Goal: Information Seeking & Learning: Find specific fact

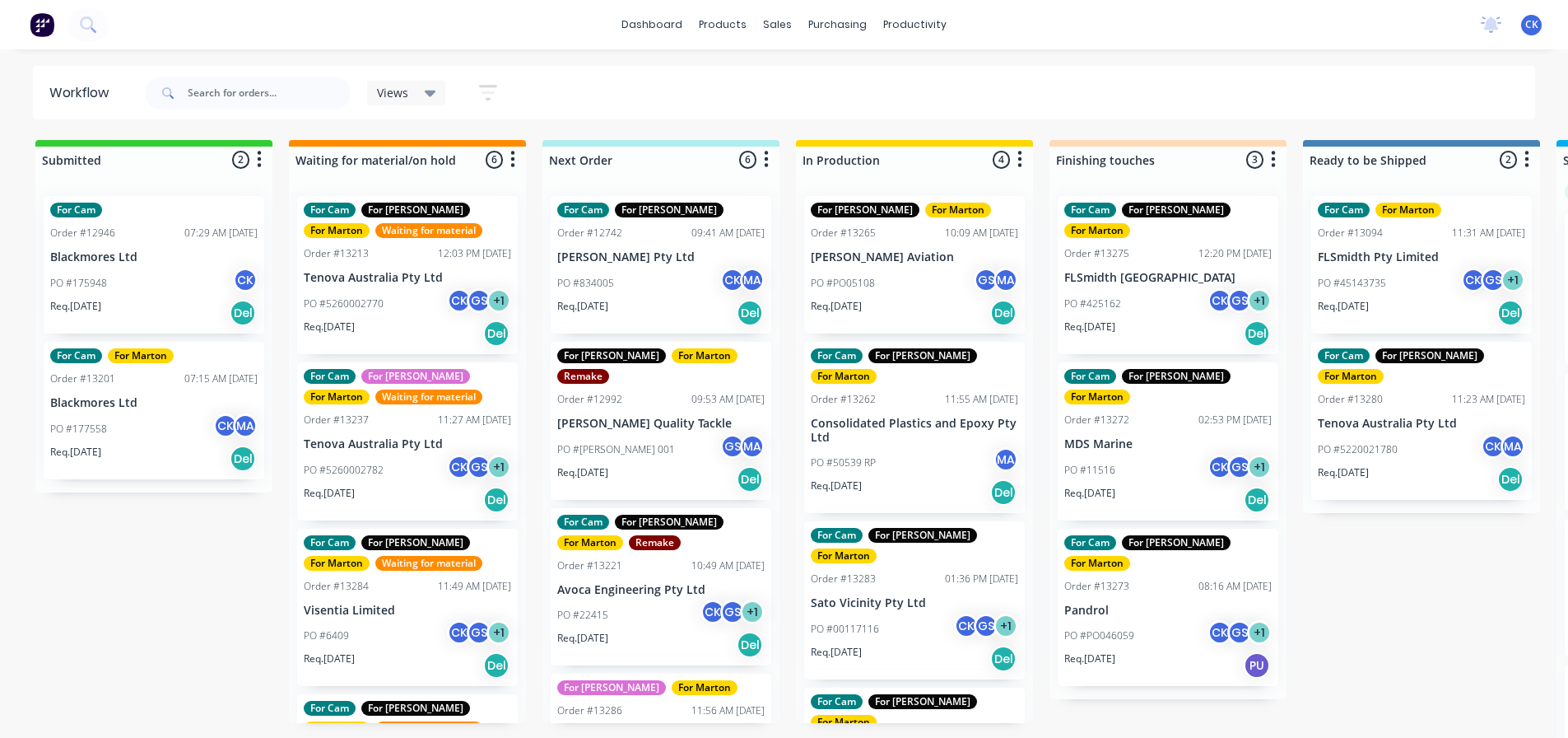
click at [413, 97] on div "Views" at bounding box center [406, 93] width 59 height 15
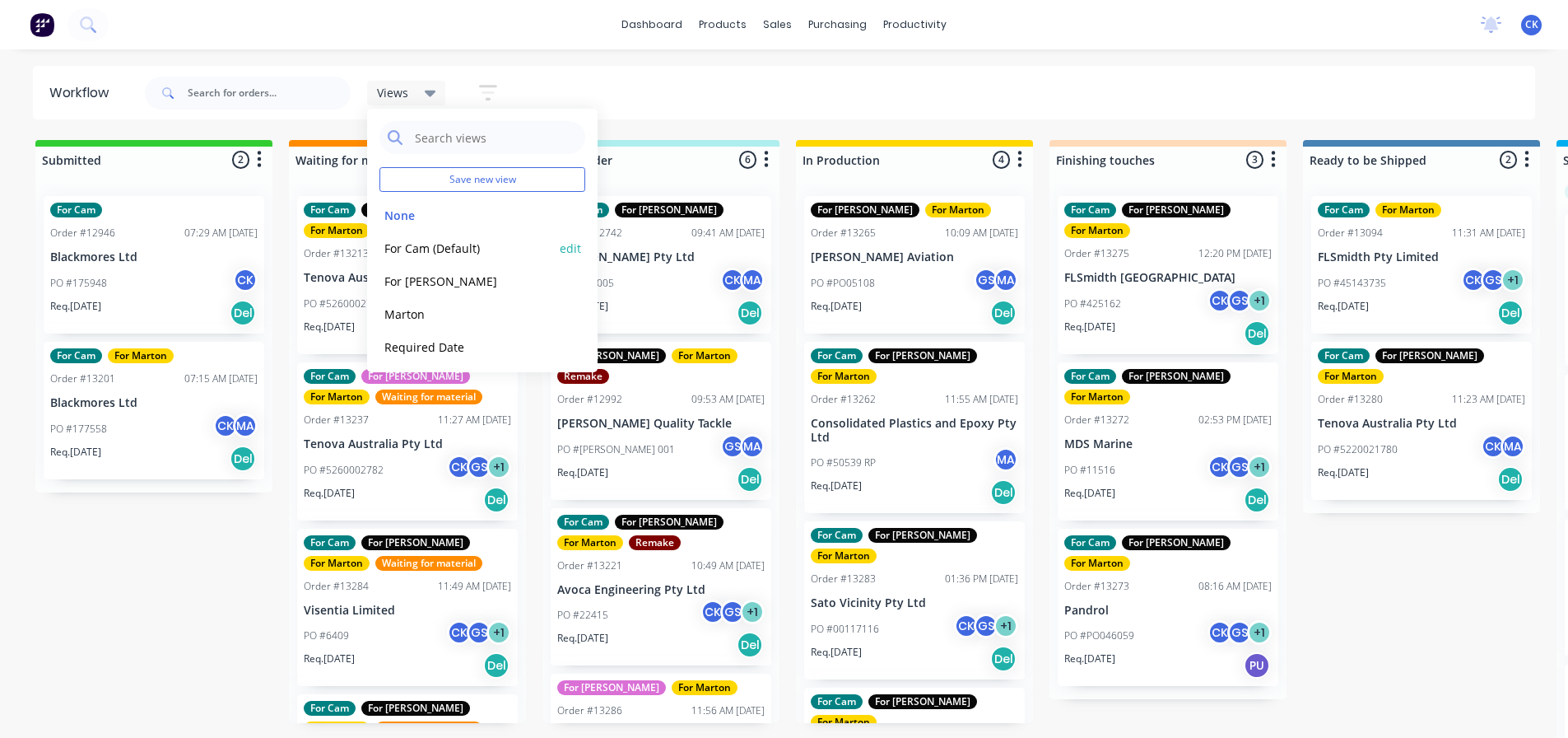
click at [425, 234] on div "For Cam (Default) edit" at bounding box center [482, 248] width 206 height 33
click at [470, 254] on button "For Cam (Default)" at bounding box center [467, 248] width 175 height 19
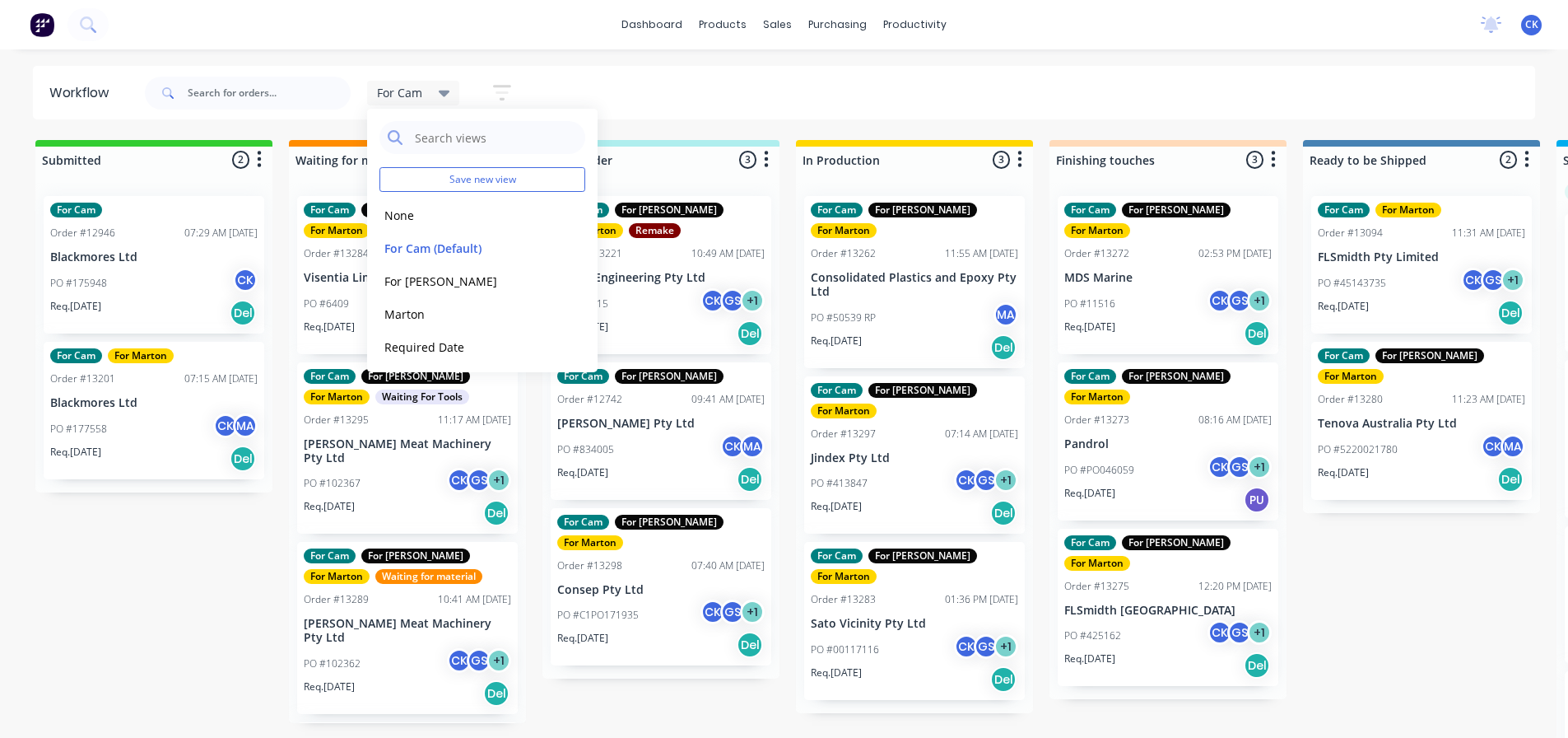
click at [852, 675] on div "Submitted 2 Sort By Created date Required date Order number Customer name Most …" at bounding box center [1122, 441] width 2268 height 601
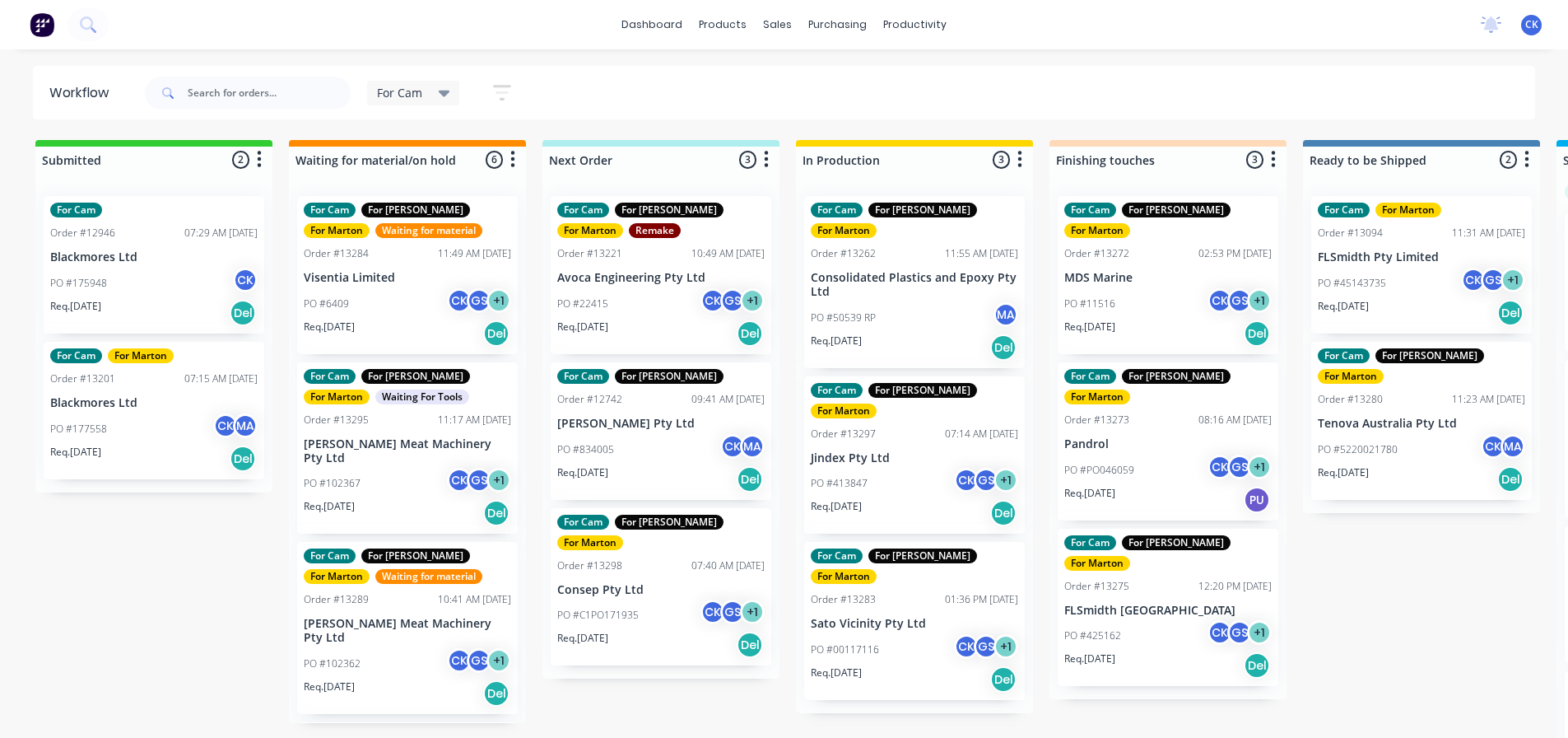
click at [892, 467] on div "PO #413847 CK GS + 1" at bounding box center [914, 483] width 208 height 31
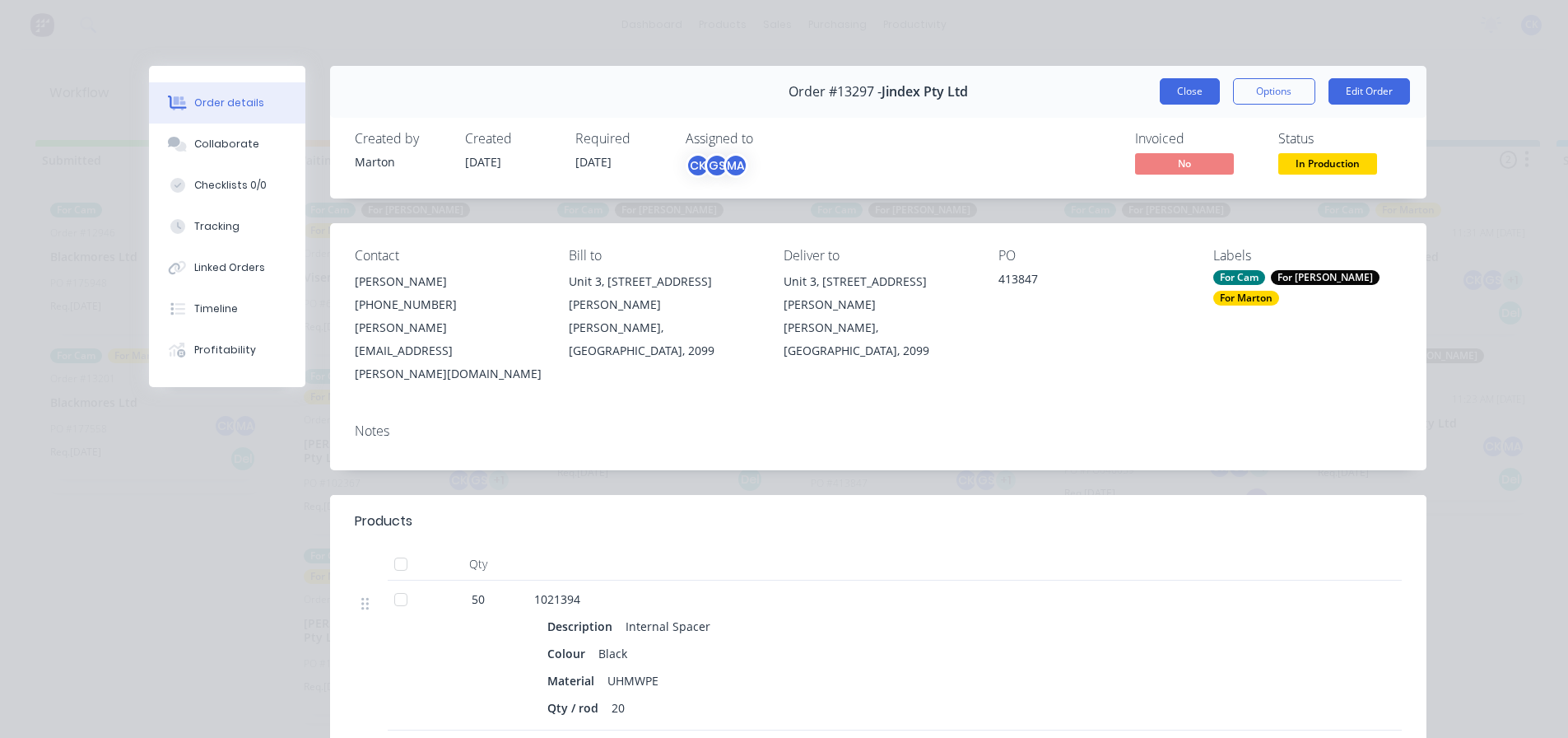
click at [1166, 91] on button "Close" at bounding box center [1189, 91] width 60 height 27
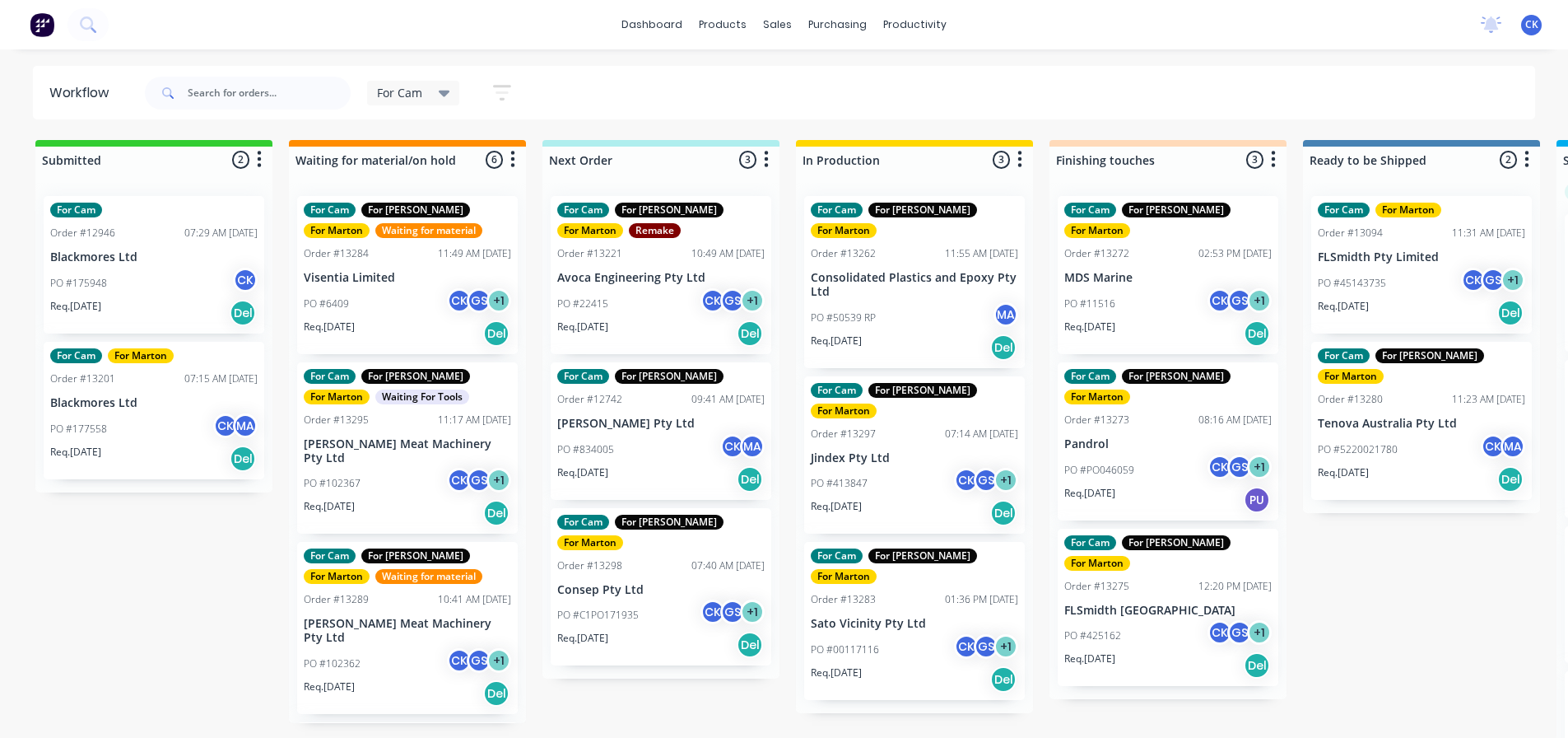
click at [856, 634] on div "PO #00117116 CK GS + 1" at bounding box center [914, 649] width 208 height 31
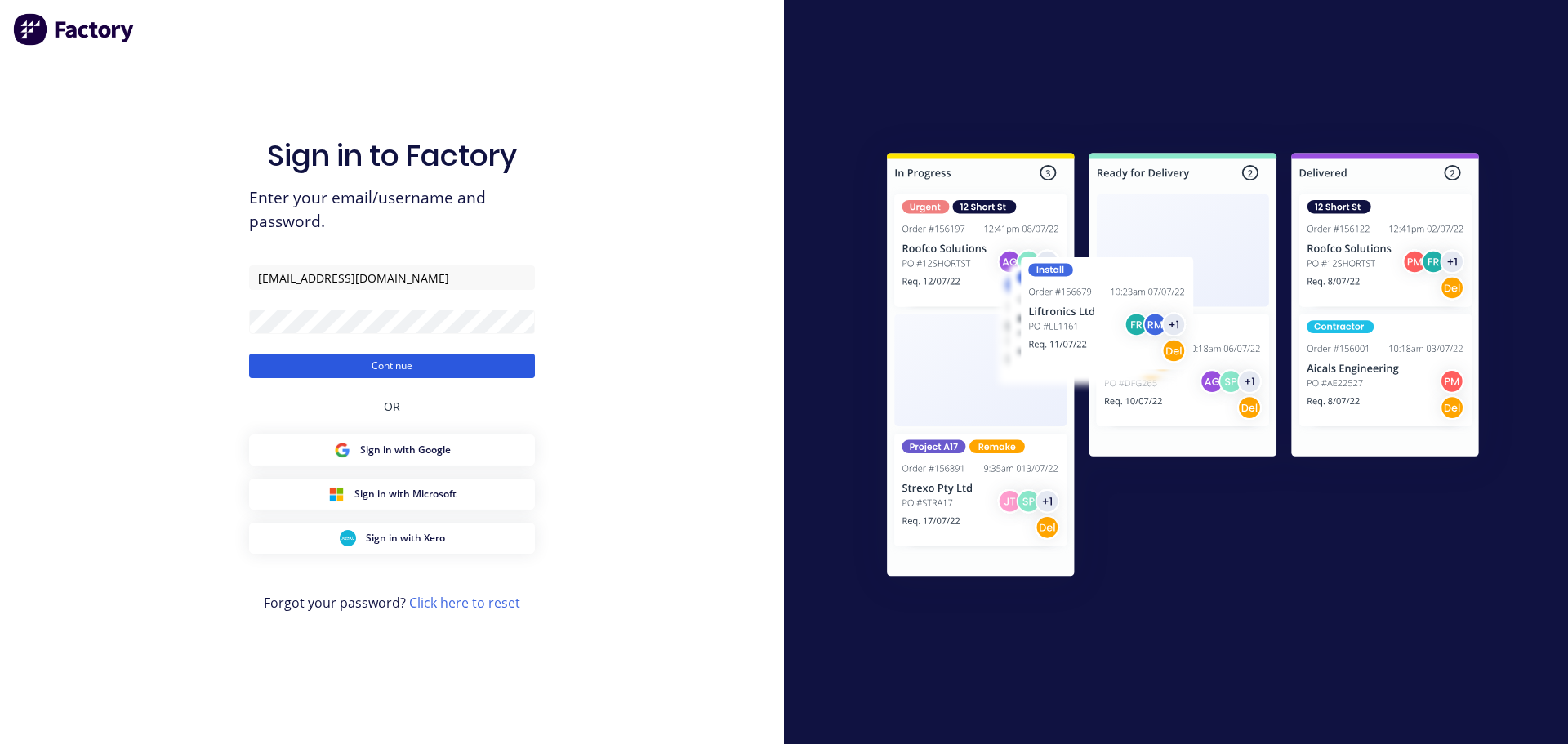
click at [518, 359] on button "Continue" at bounding box center [392, 366] width 286 height 25
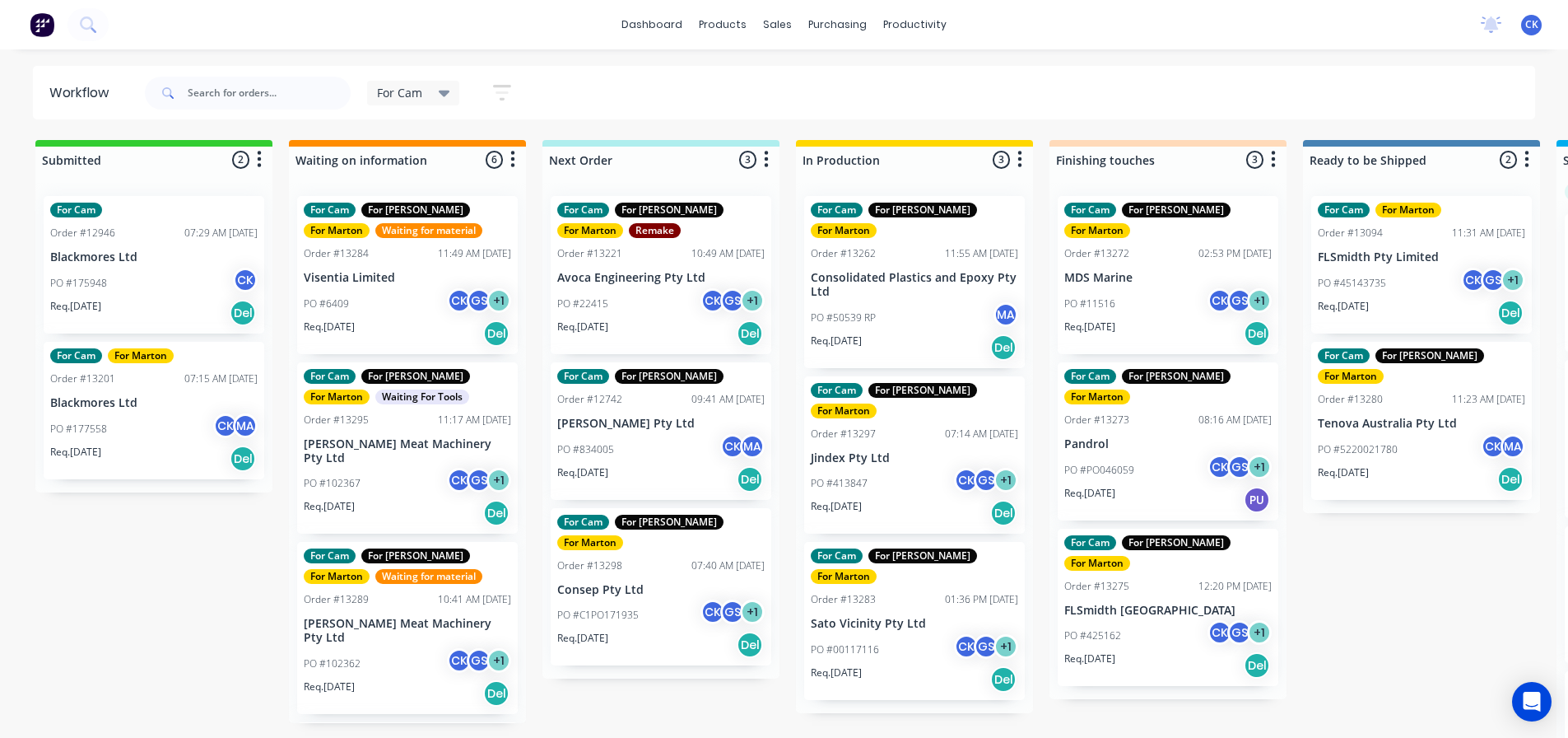
click at [854, 634] on div "PO #00117116 CK GS + 1" at bounding box center [914, 649] width 208 height 31
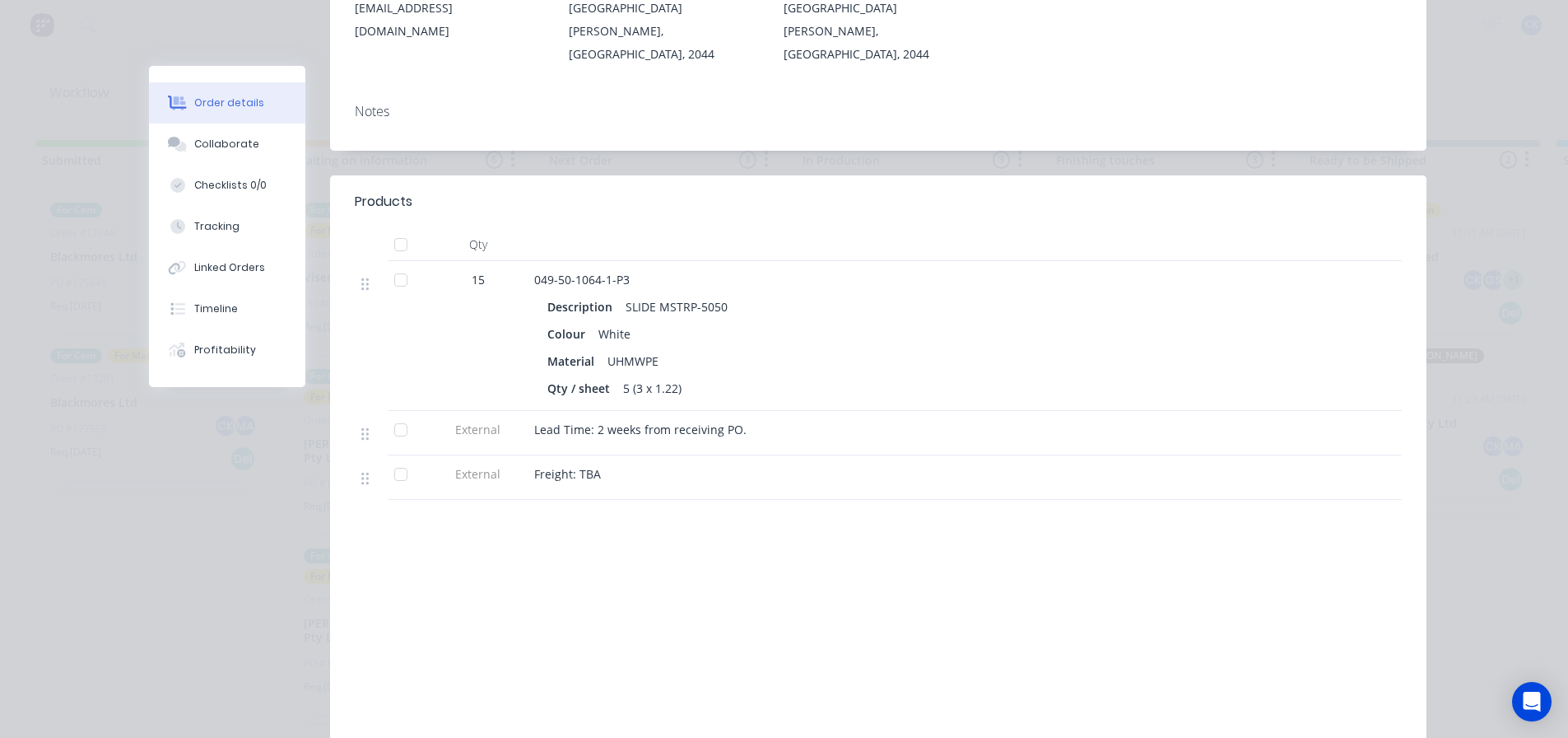
scroll to position [330, 0]
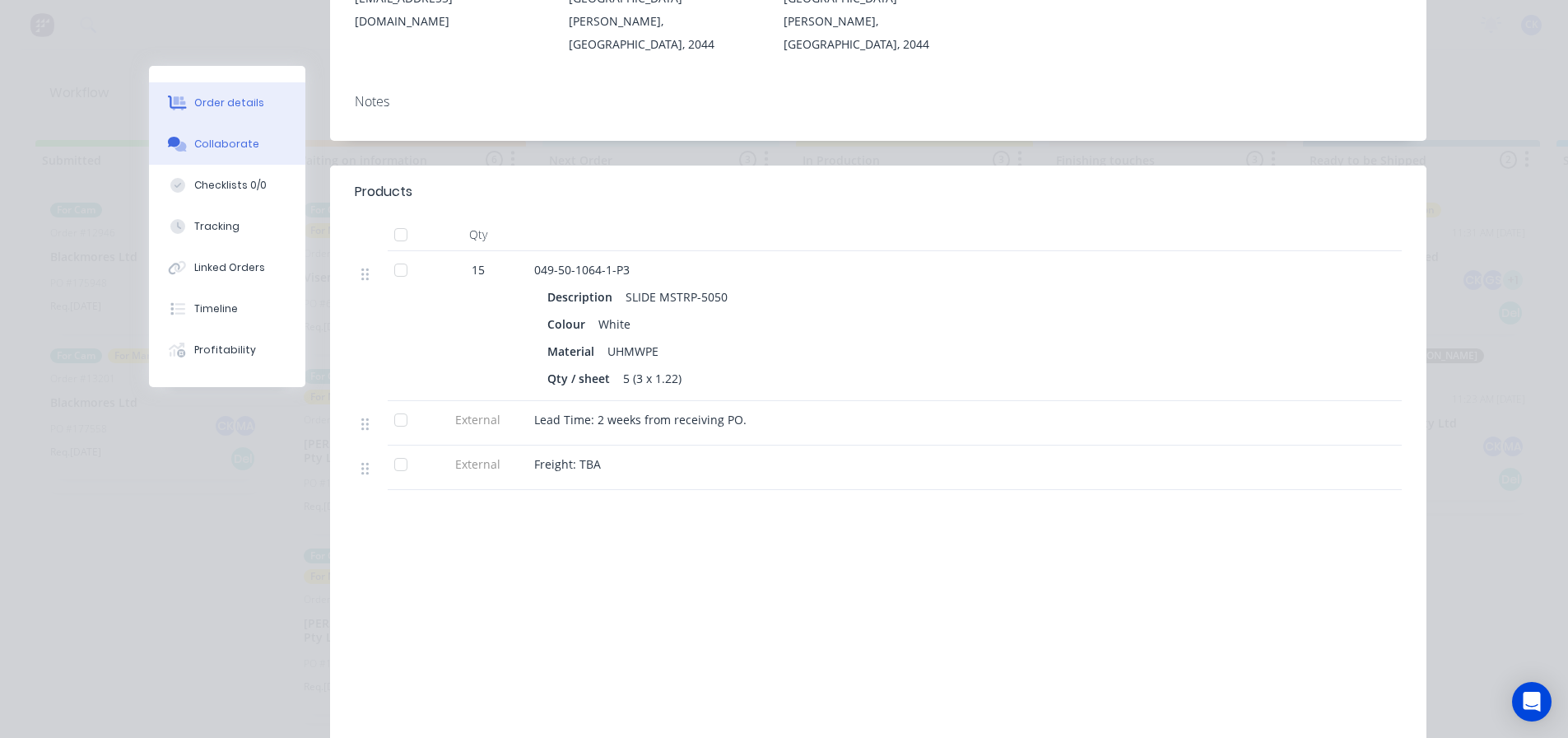
click at [238, 159] on button "Collaborate" at bounding box center [226, 144] width 156 height 42
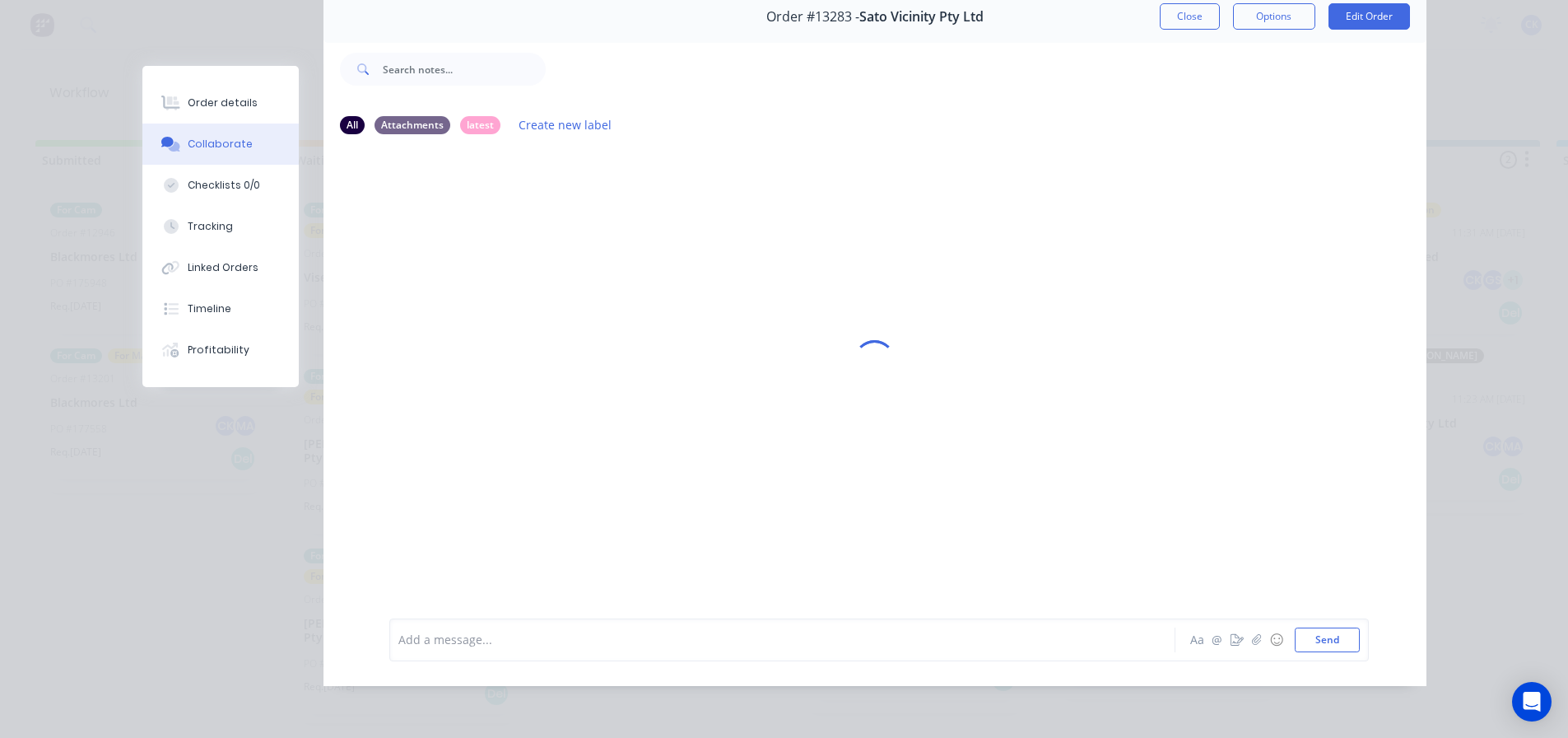
scroll to position [0, 0]
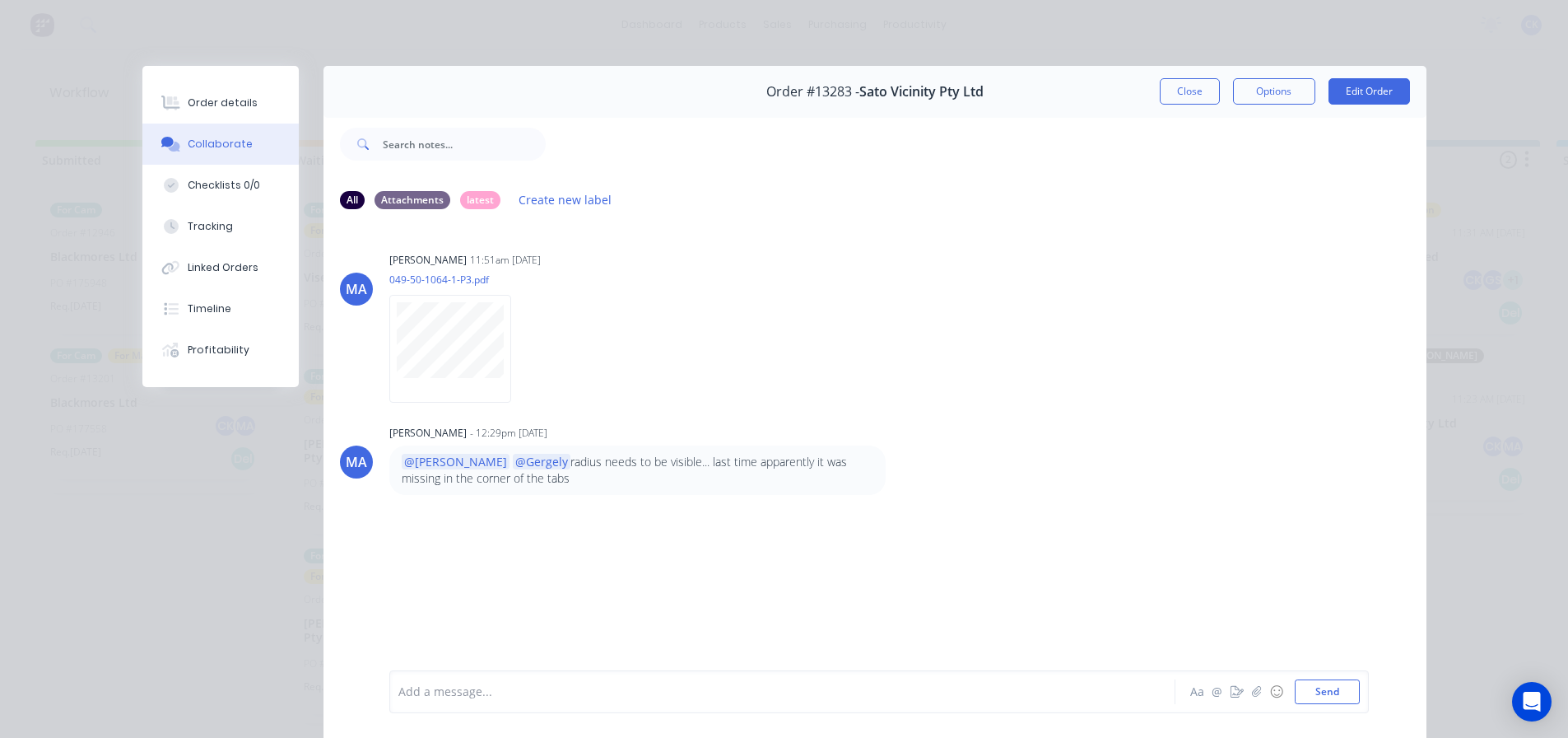
click at [240, 131] on button "Collaborate" at bounding box center [220, 144] width 156 height 42
click at [237, 115] on button "Order details" at bounding box center [220, 103] width 156 height 42
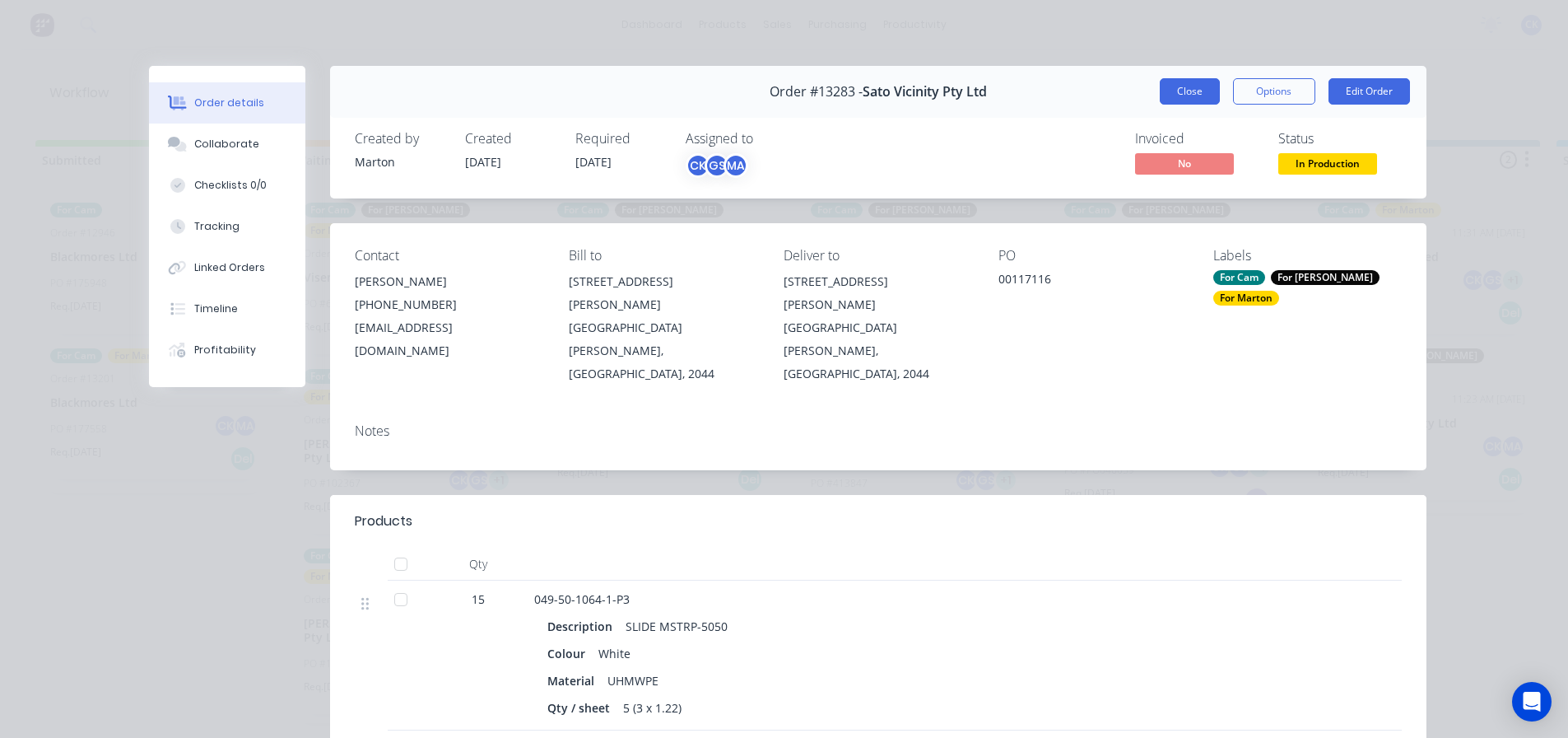
click at [1190, 101] on button "Close" at bounding box center [1189, 91] width 60 height 27
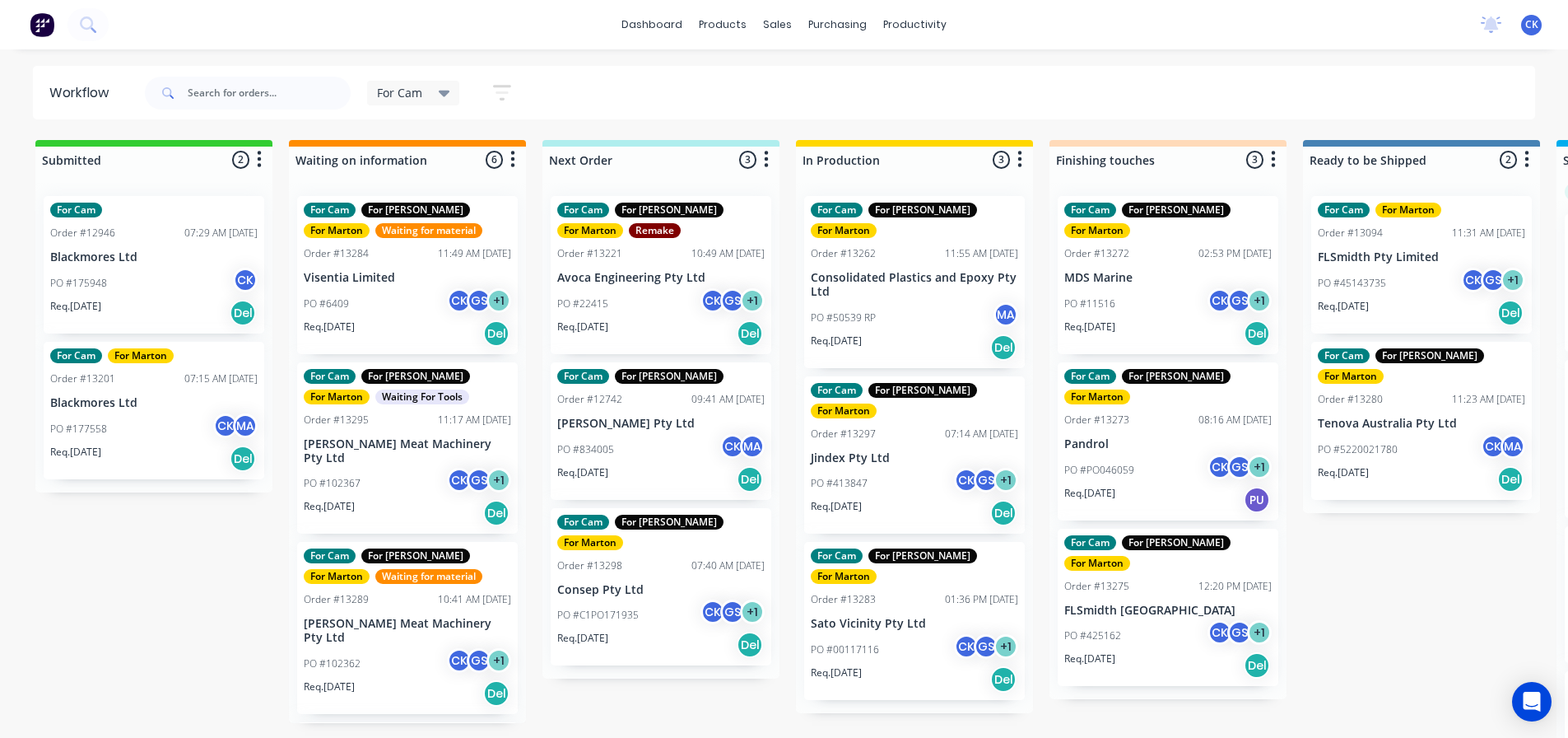
scroll to position [4, 0]
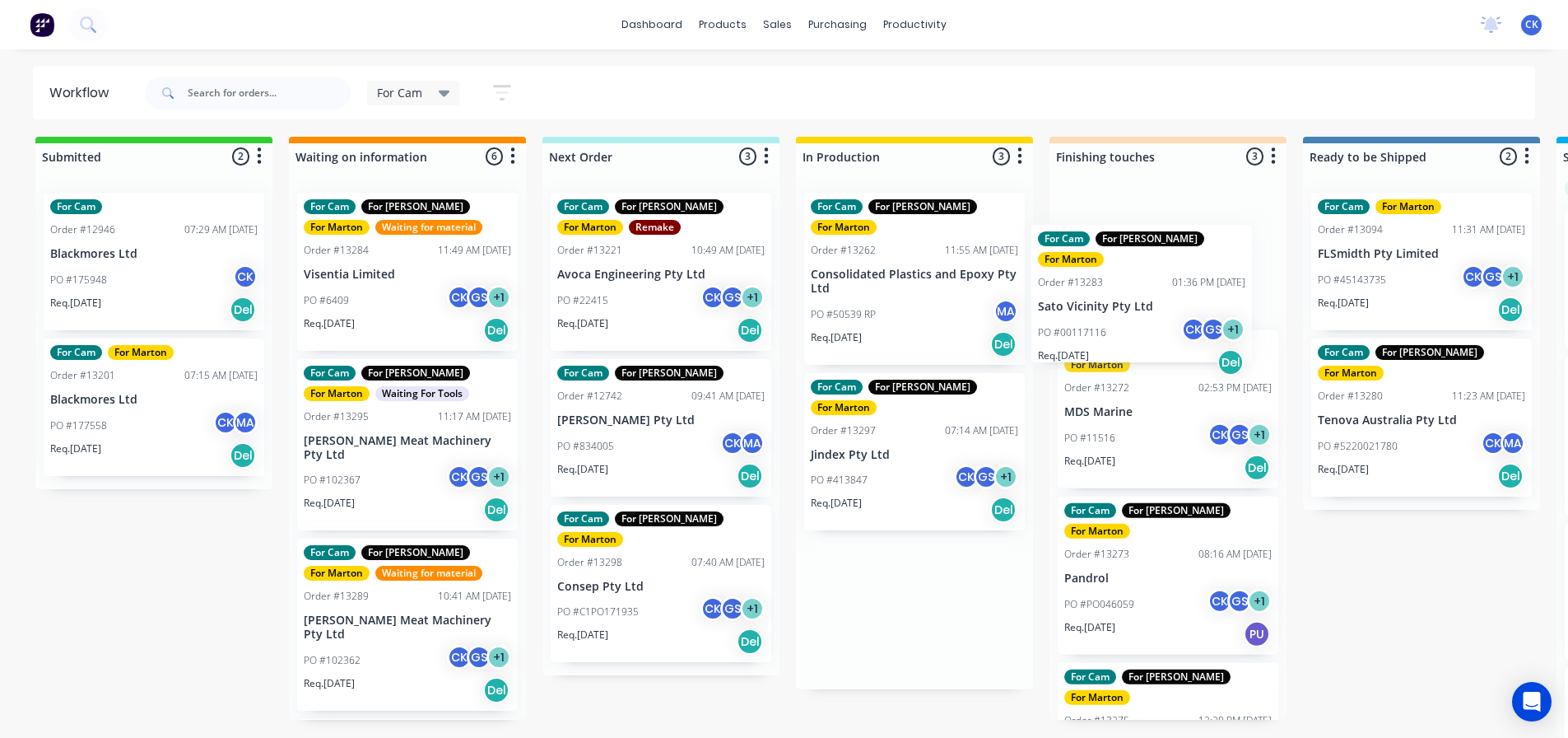
drag, startPoint x: 886, startPoint y: 588, endPoint x: 1119, endPoint y: 312, distance: 361.2
click at [1119, 312] on div "Submitted 2 Sort By Created date Required date Order number Customer name Most …" at bounding box center [1122, 437] width 2268 height 601
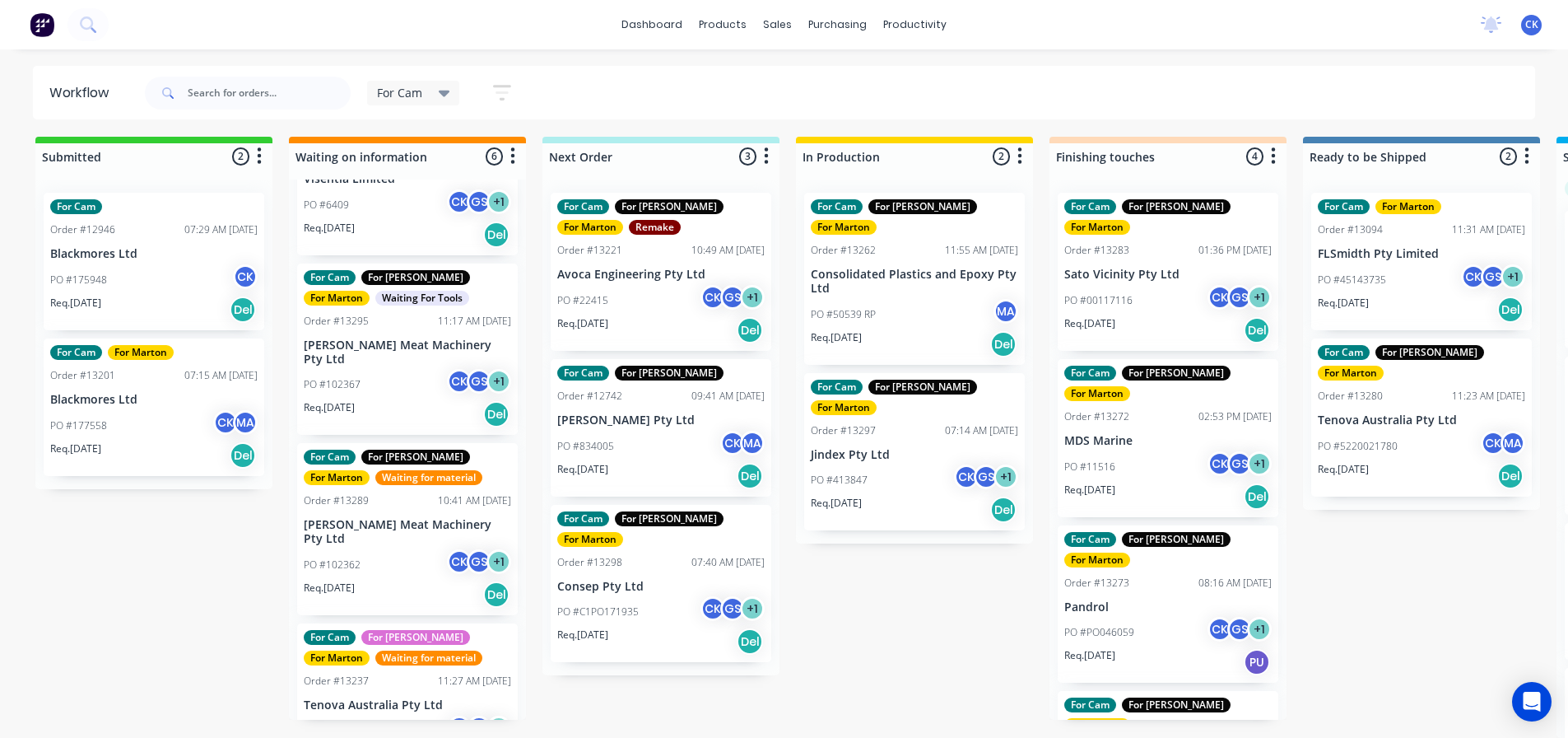
scroll to position [0, 0]
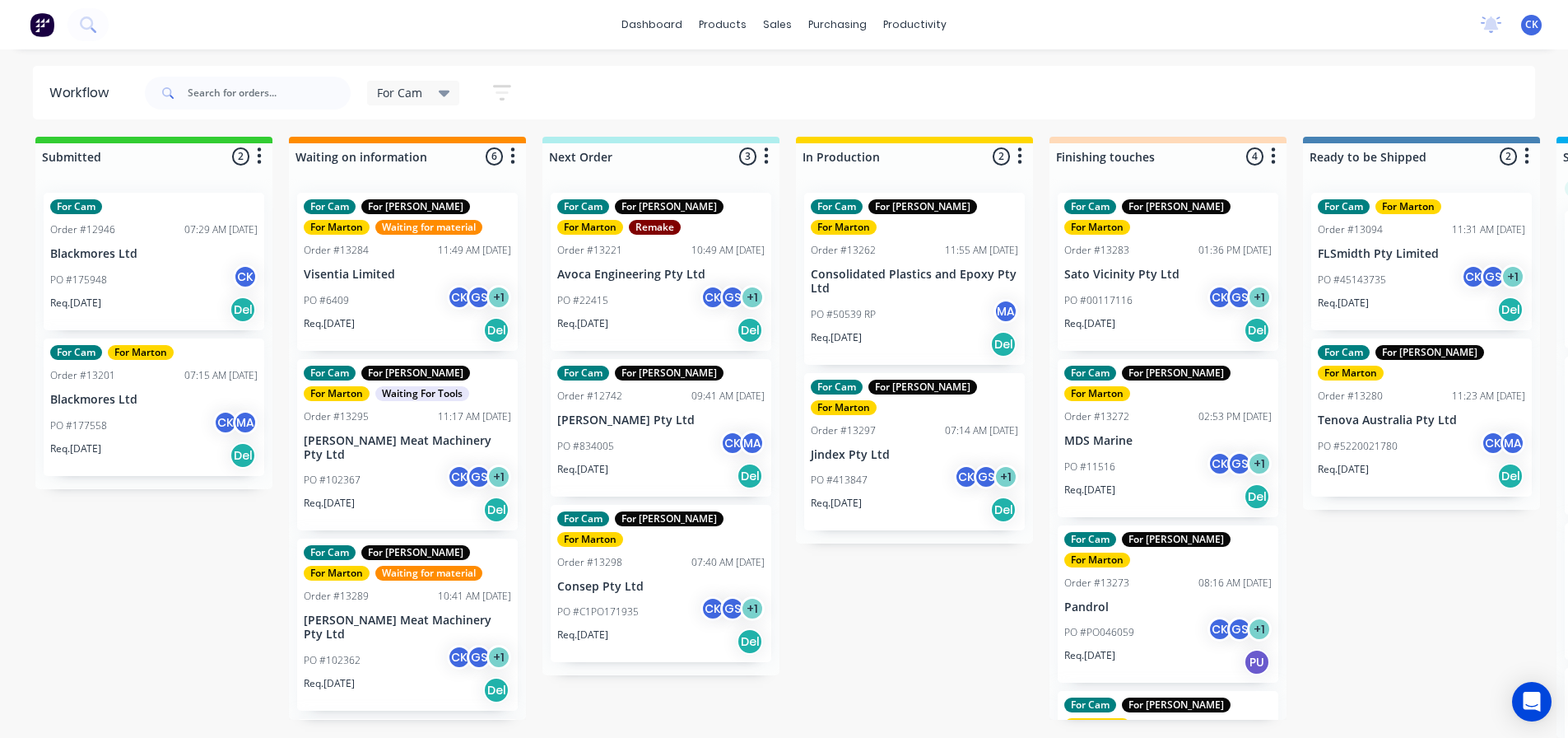
click at [636, 335] on div "Req. [DATE] Del" at bounding box center [661, 330] width 208 height 28
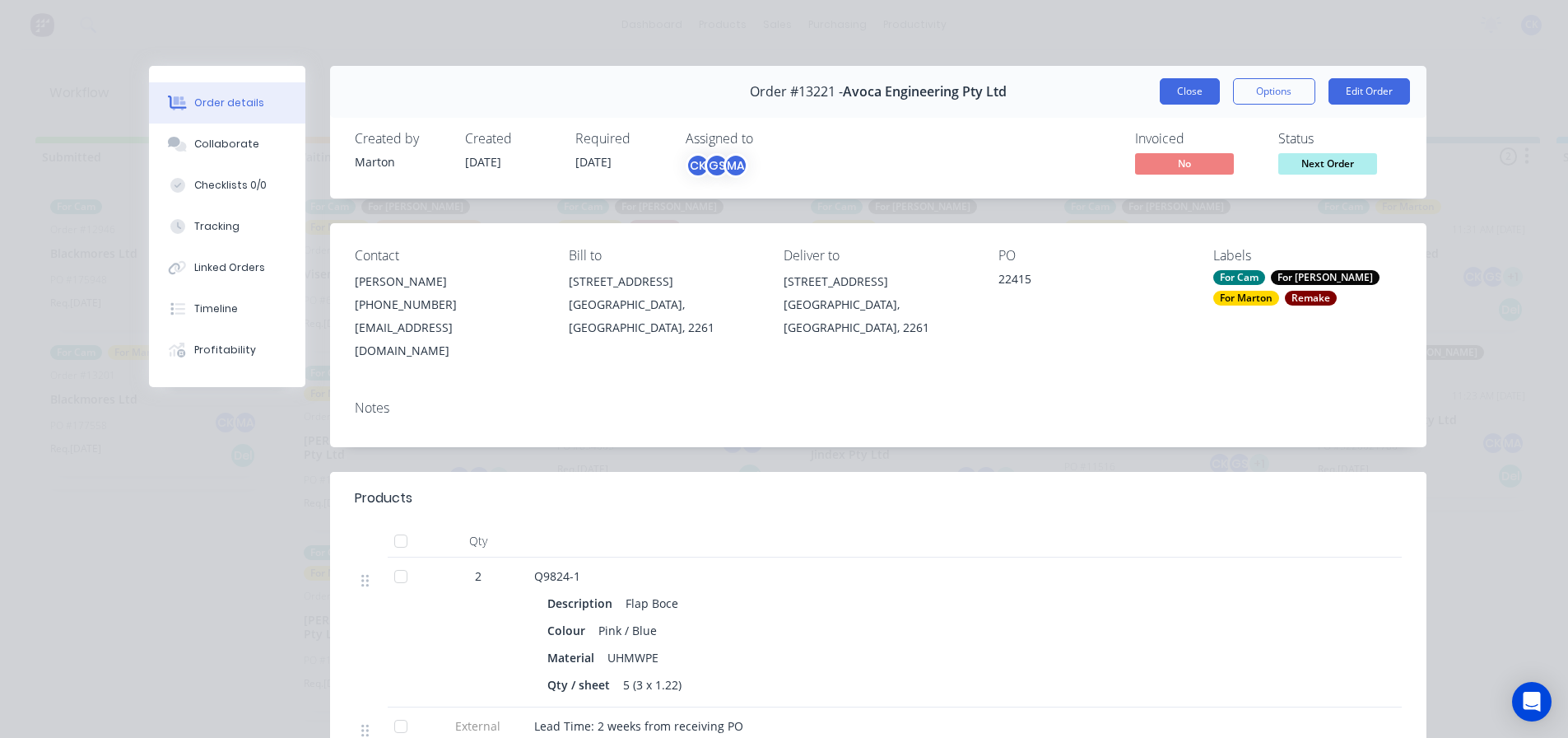
click at [1187, 96] on button "Close" at bounding box center [1189, 91] width 60 height 27
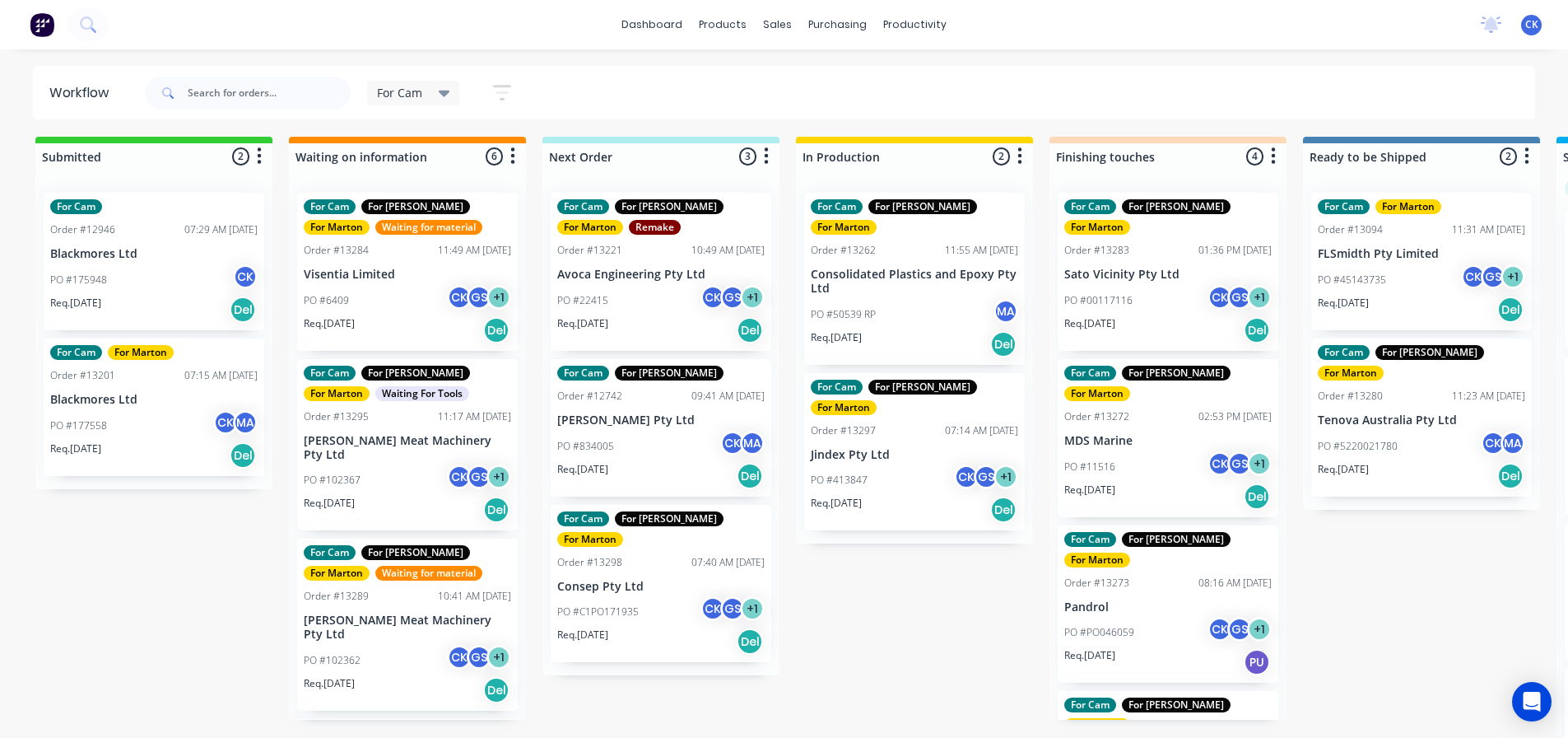
click at [710, 457] on div "PO #834005 CK MA" at bounding box center [661, 446] width 208 height 31
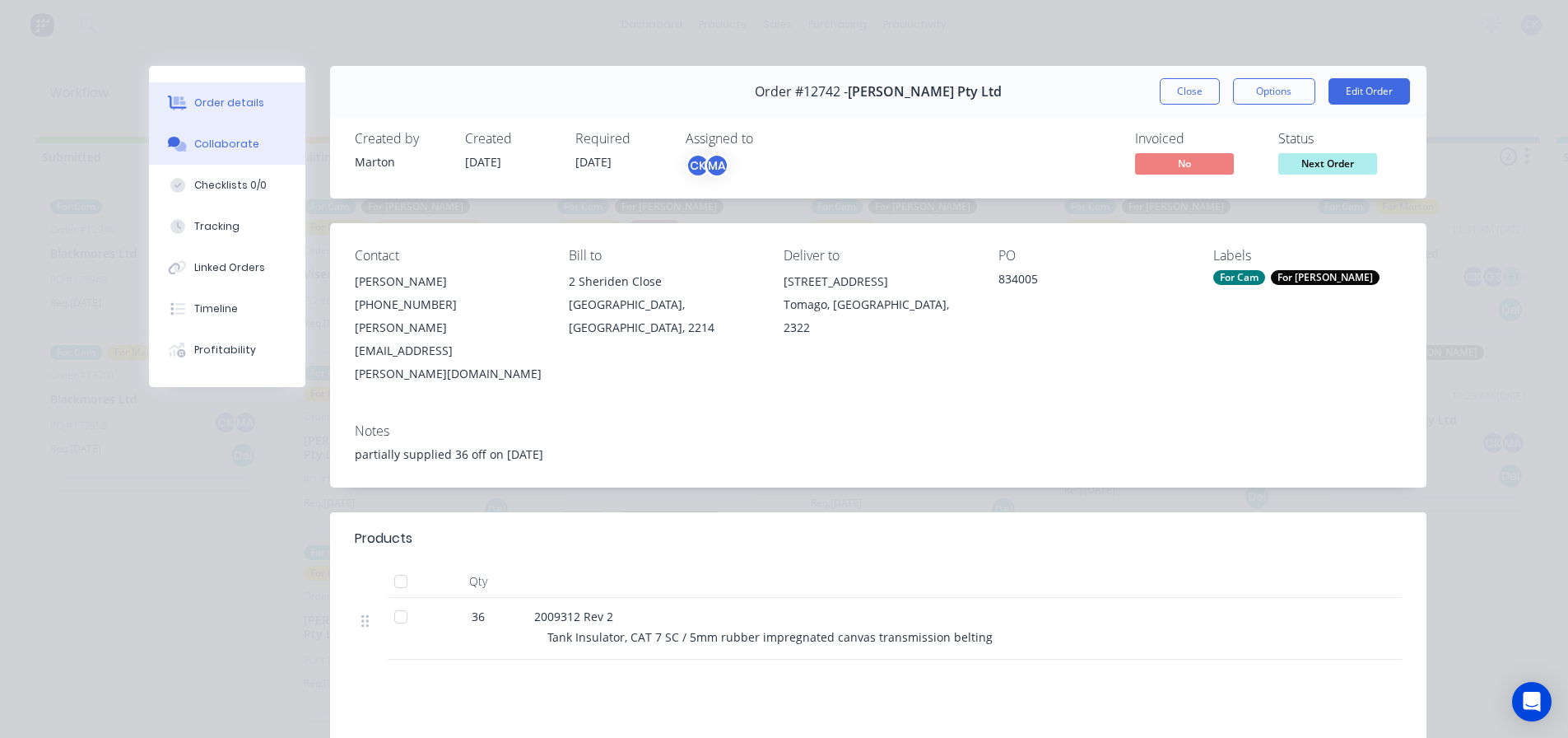
click at [284, 152] on button "Collaborate" at bounding box center [226, 144] width 156 height 42
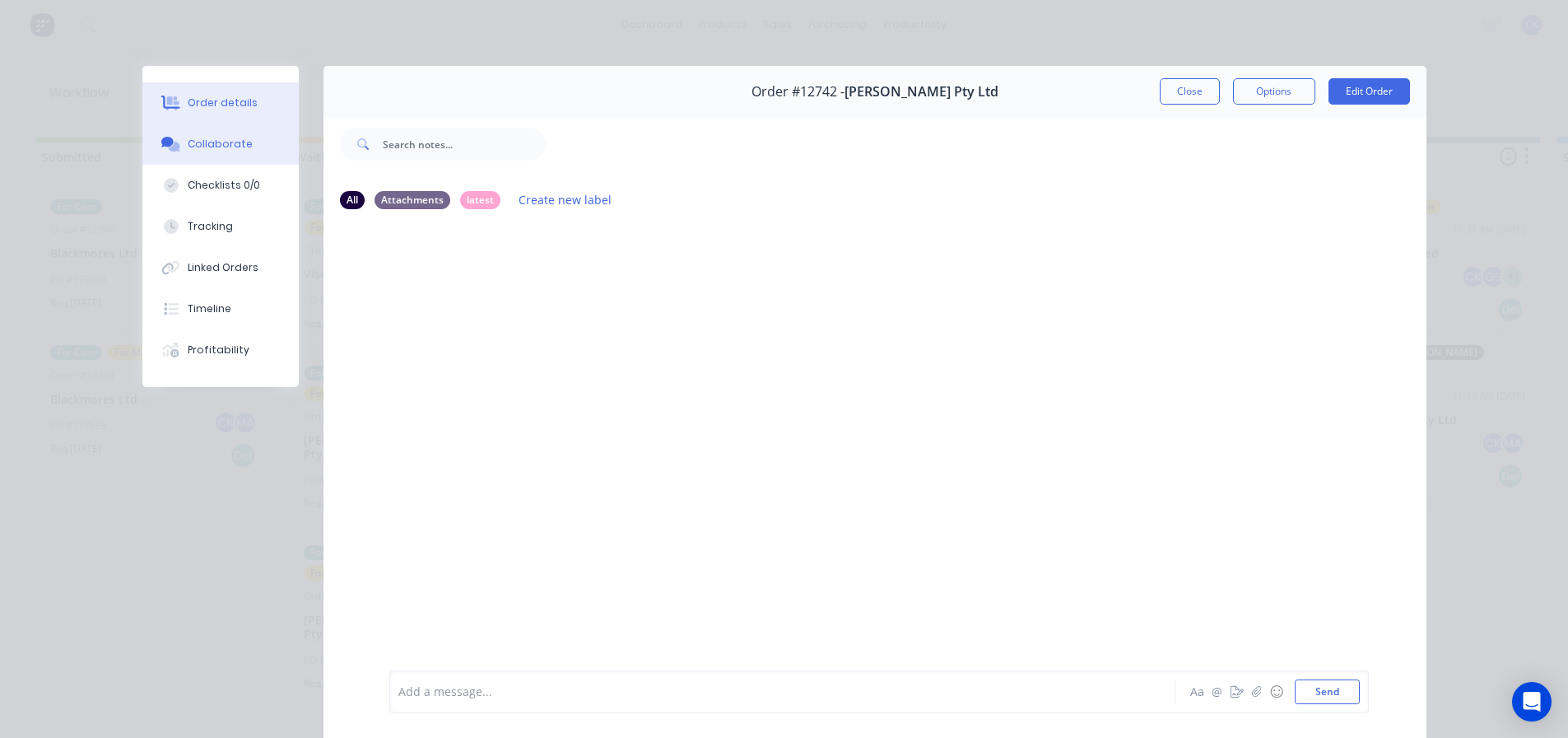
click at [209, 122] on button "Order details" at bounding box center [220, 103] width 156 height 42
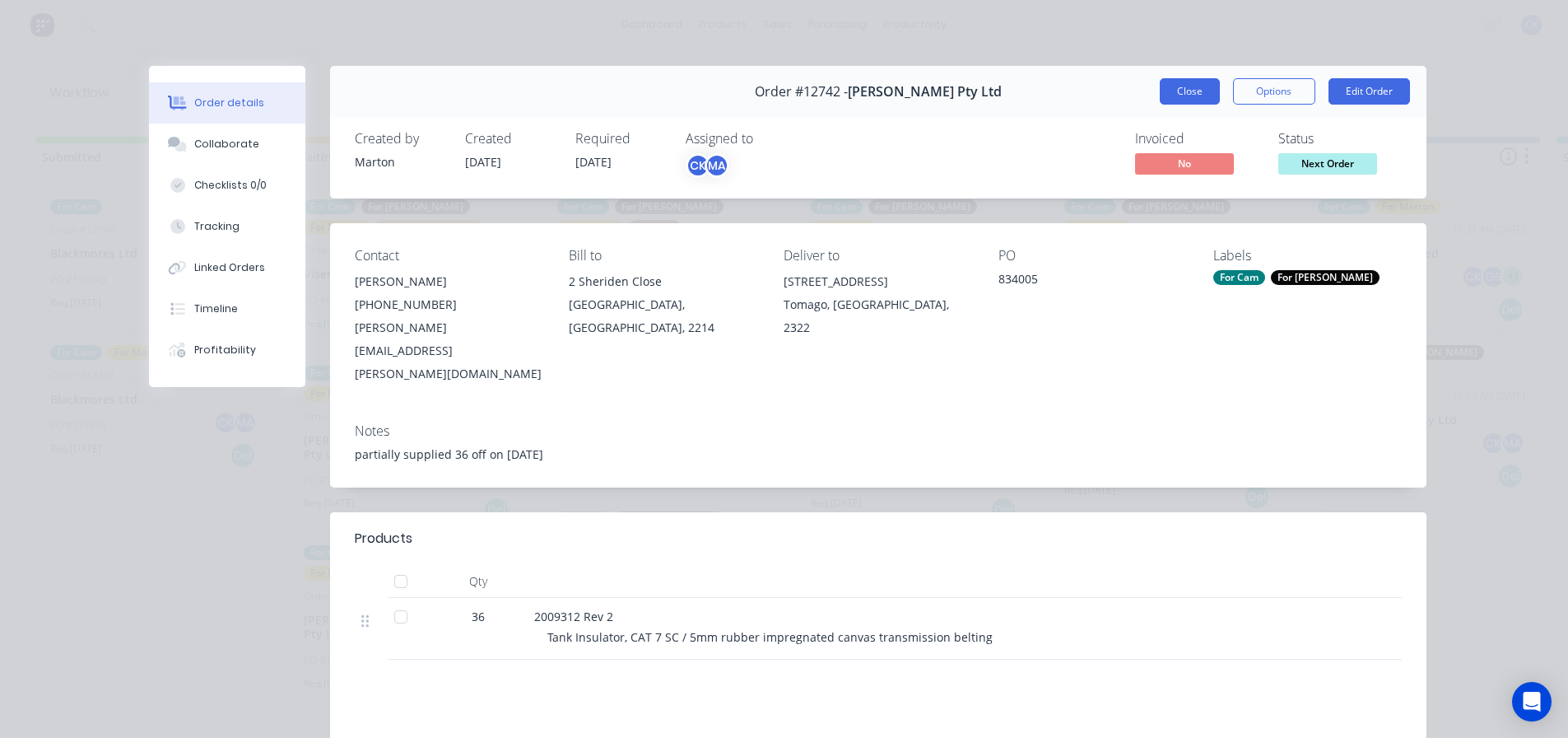
click at [1180, 87] on button "Close" at bounding box center [1189, 91] width 60 height 27
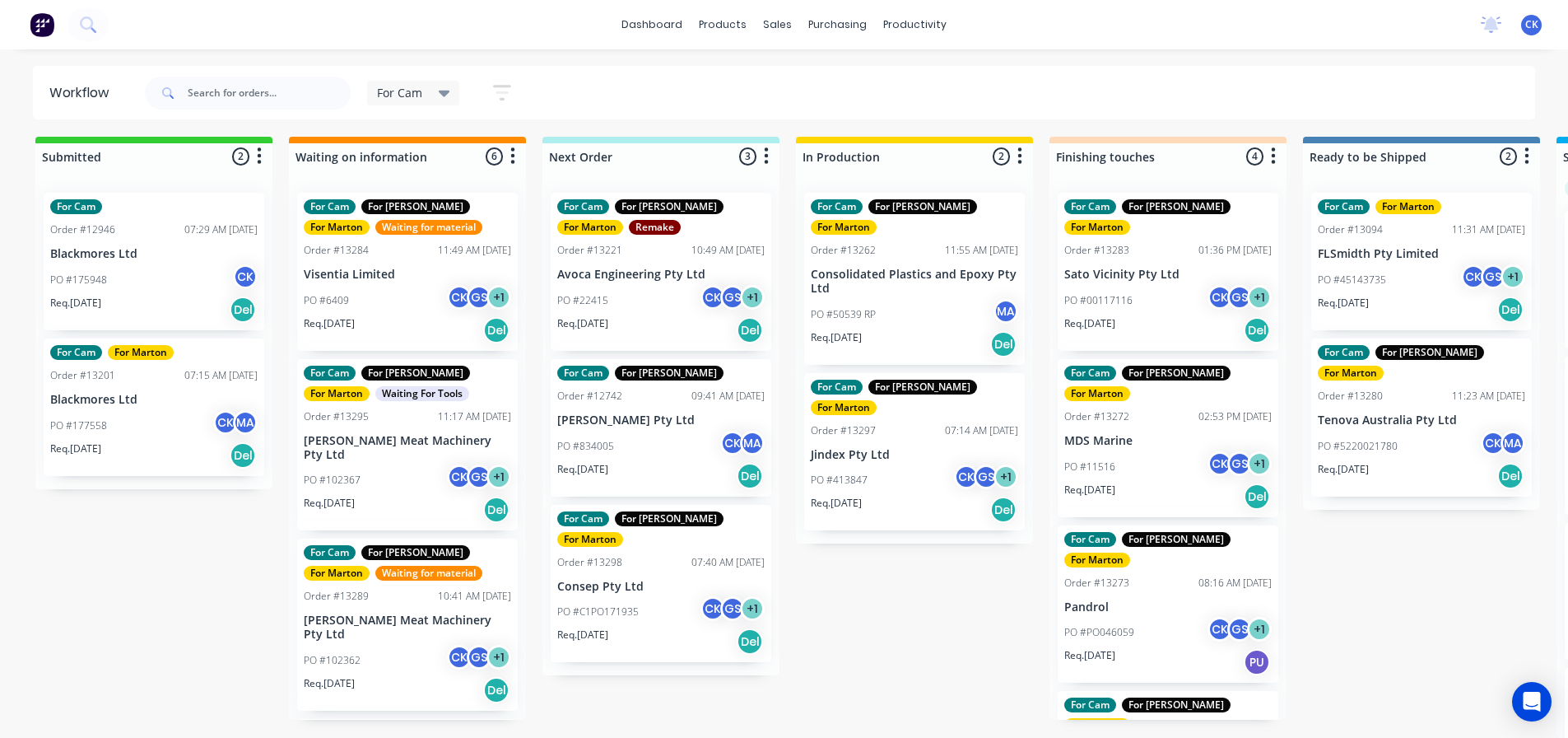
click at [669, 627] on div "Req. [DATE] Del" at bounding box center [661, 641] width 208 height 28
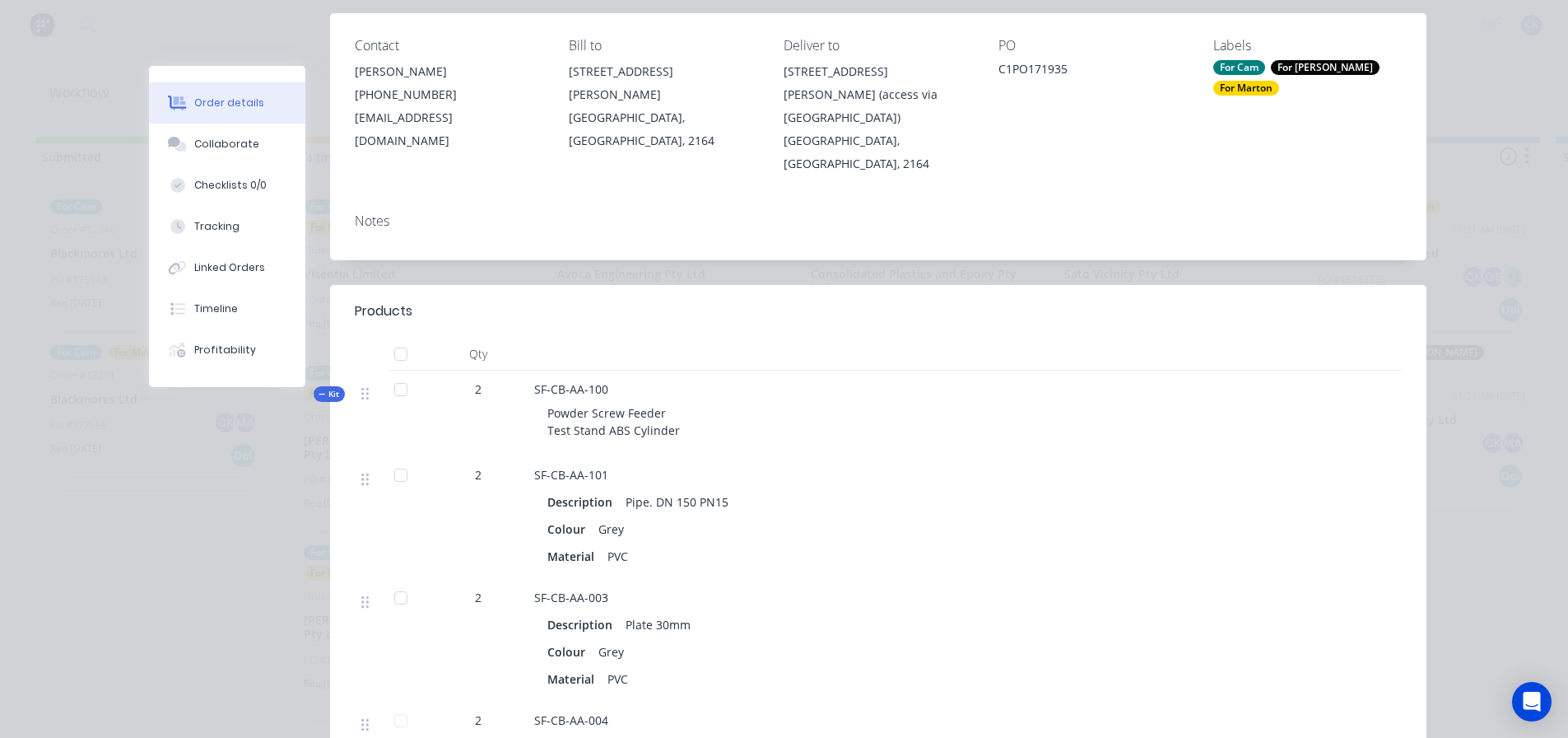
scroll to position [330, 0]
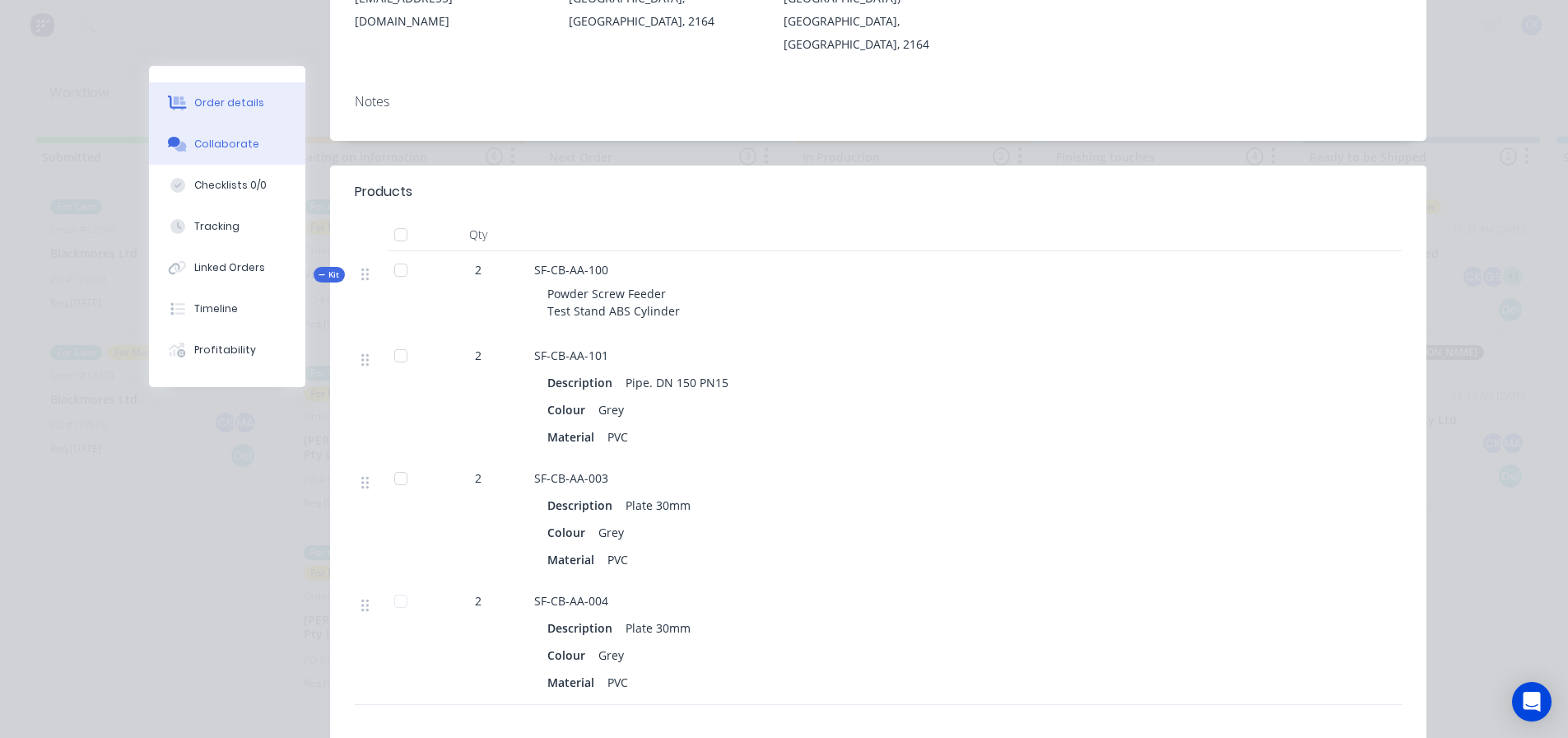
click at [221, 162] on button "Collaborate" at bounding box center [226, 144] width 156 height 42
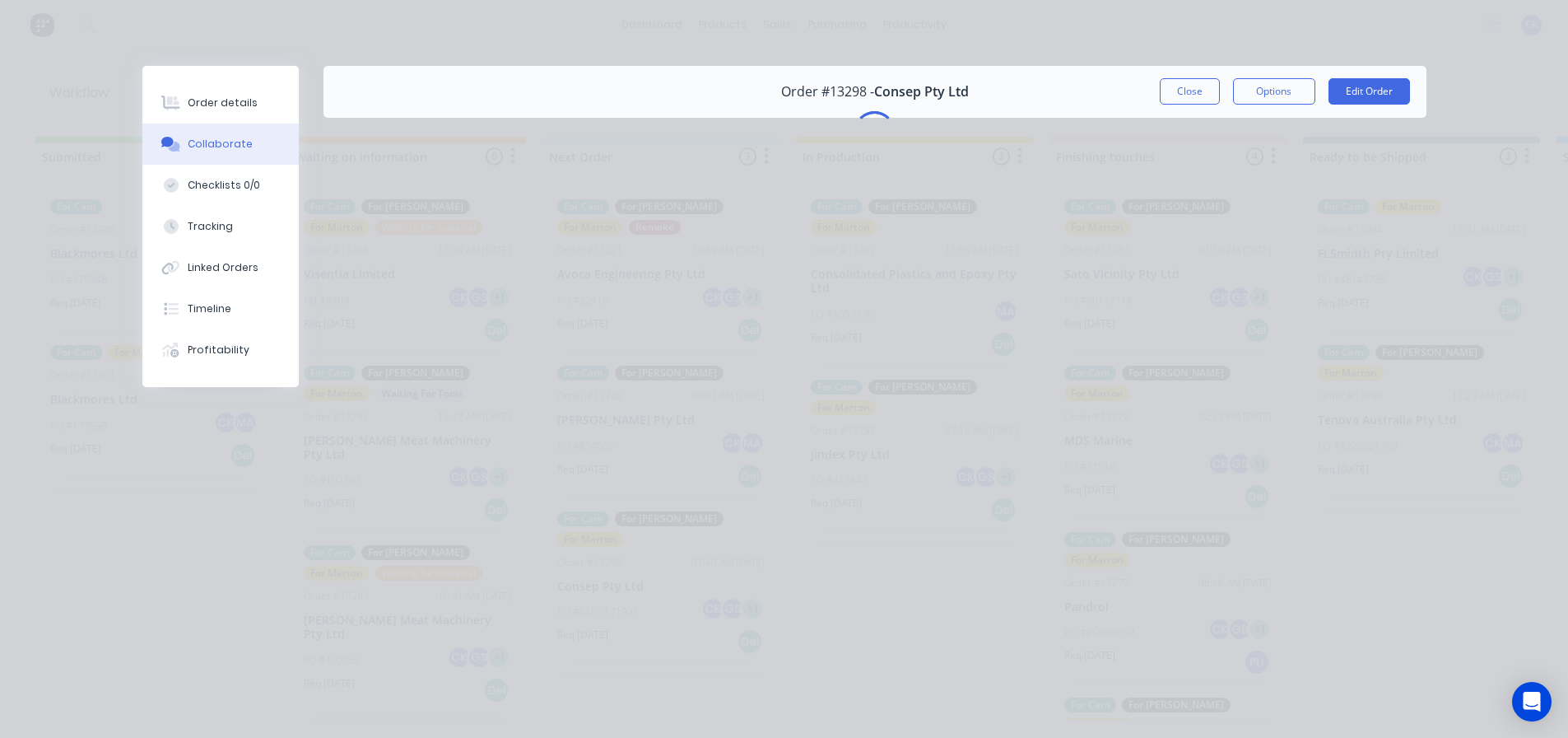
scroll to position [0, 0]
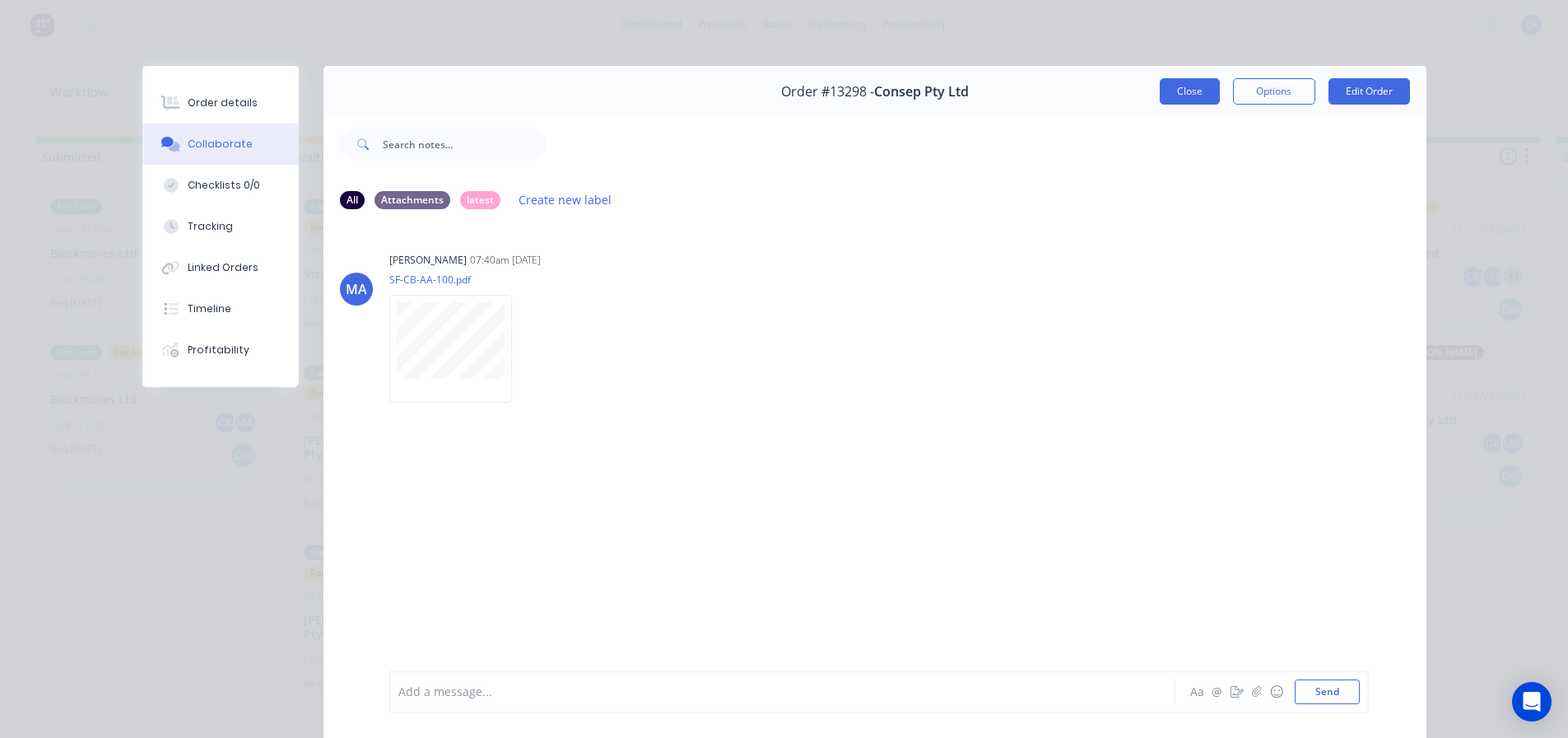
click at [1179, 93] on button "Close" at bounding box center [1189, 91] width 60 height 27
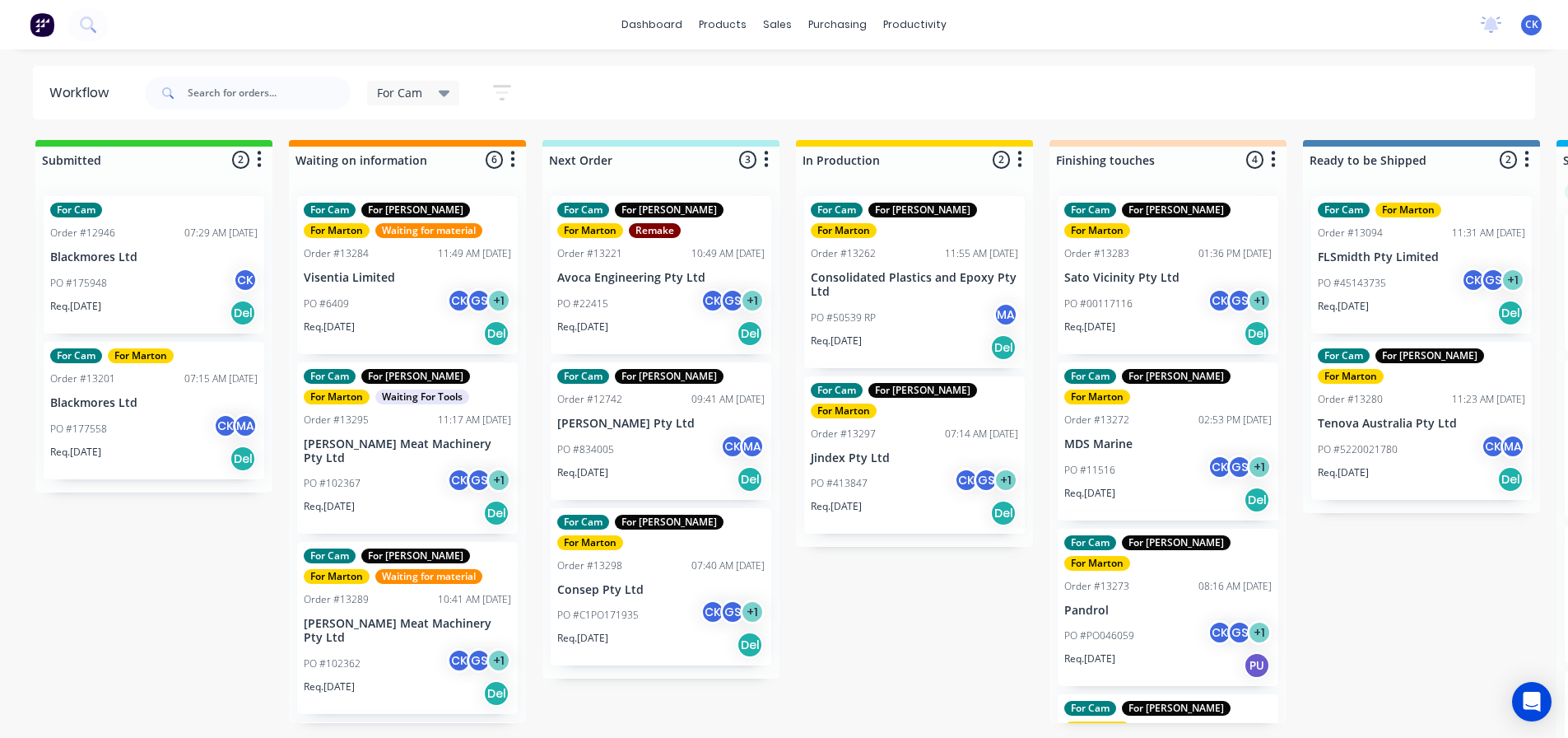
scroll to position [16, 0]
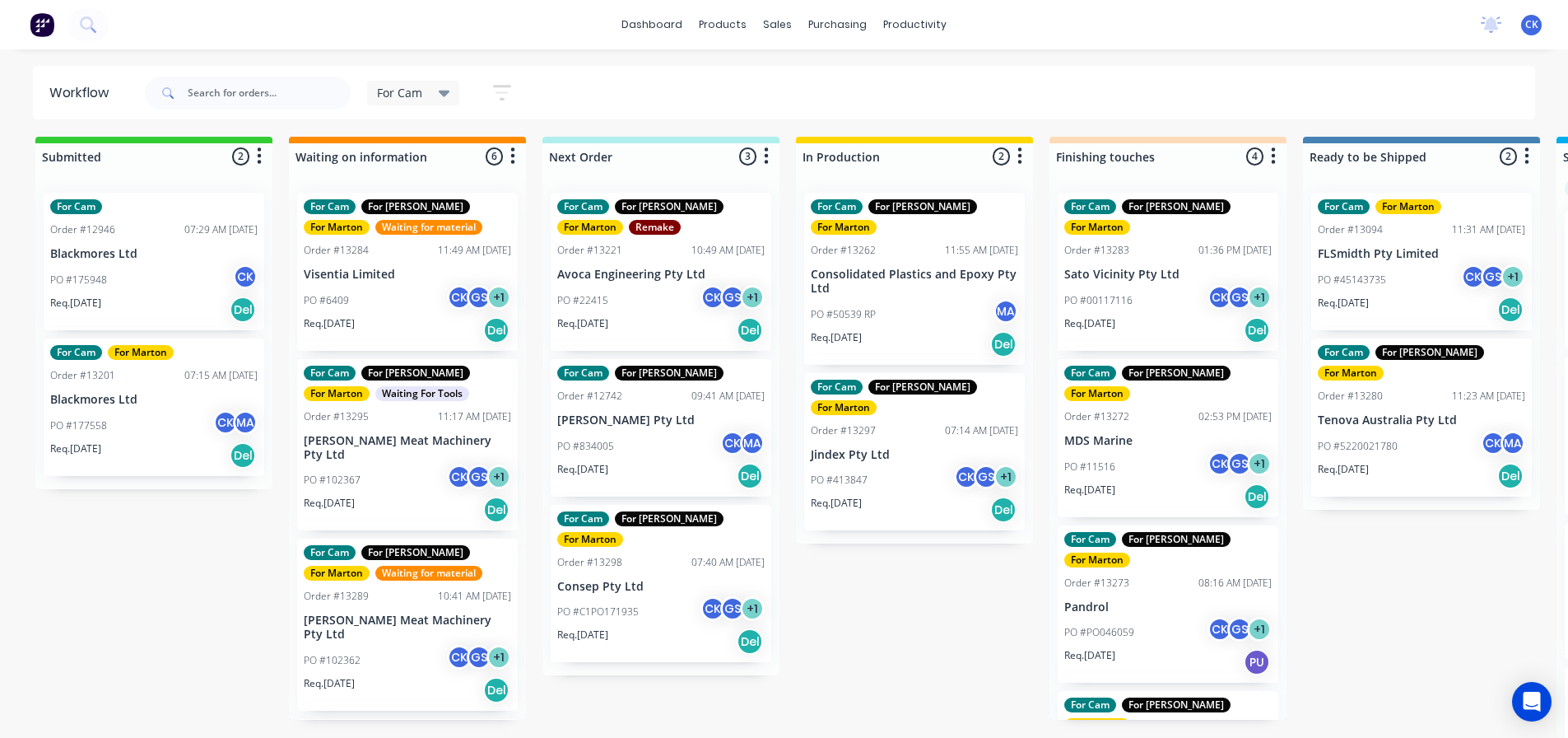
click at [1146, 284] on div "PO #00117116 CK GS + 1" at bounding box center [1168, 300] width 208 height 31
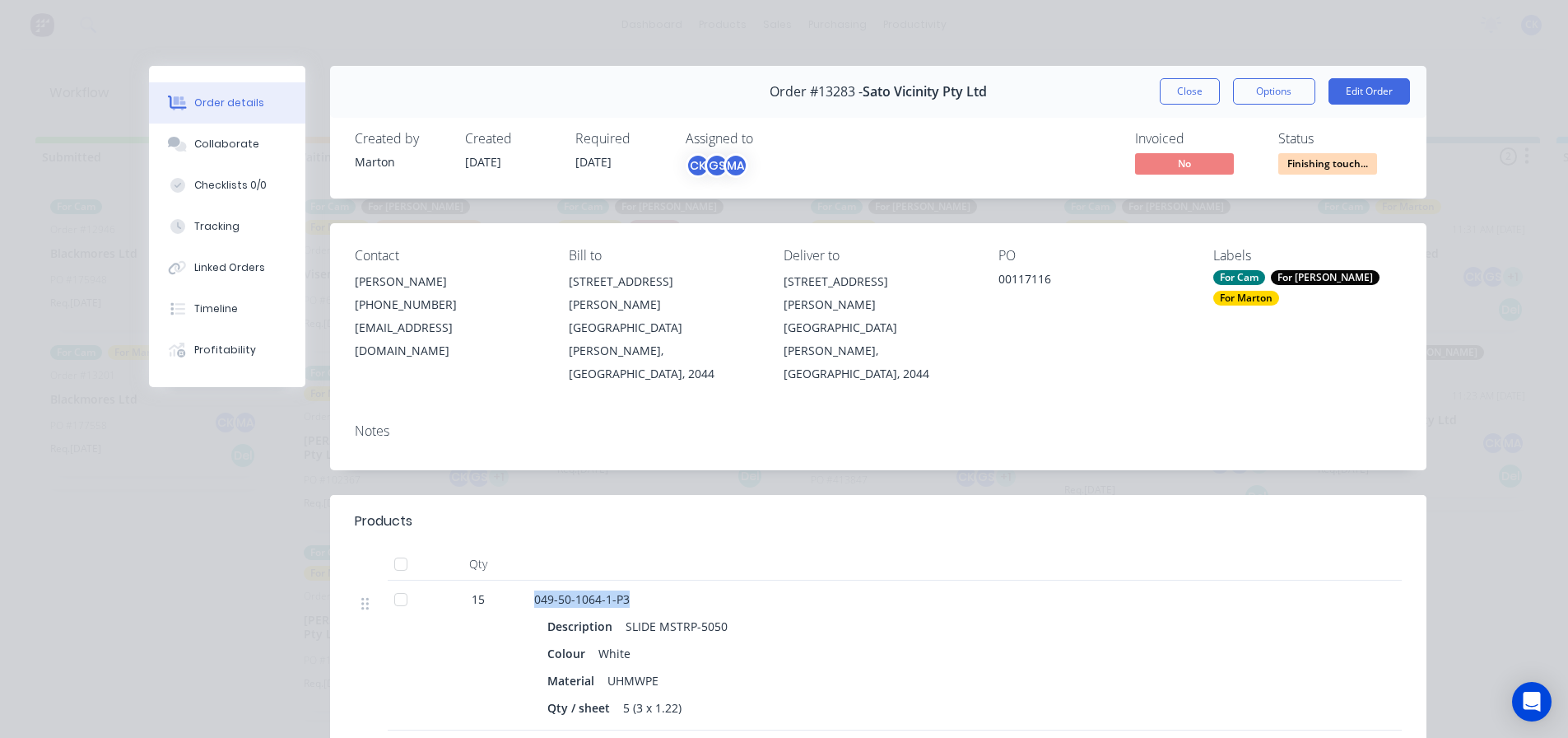
drag, startPoint x: 527, startPoint y: 553, endPoint x: 672, endPoint y: 562, distance: 145.3
click at [672, 581] on div "049-50-1064-1-P3 Description SLIDE MSTRP-5050 Colour White Material UHMWPE Qty …" at bounding box center [856, 656] width 658 height 150
copy span "049-50-1064-1-P3"
drag, startPoint x: 1174, startPoint y: 89, endPoint x: 1150, endPoint y: 113, distance: 33.9
click at [1174, 89] on button "Close" at bounding box center [1189, 91] width 60 height 27
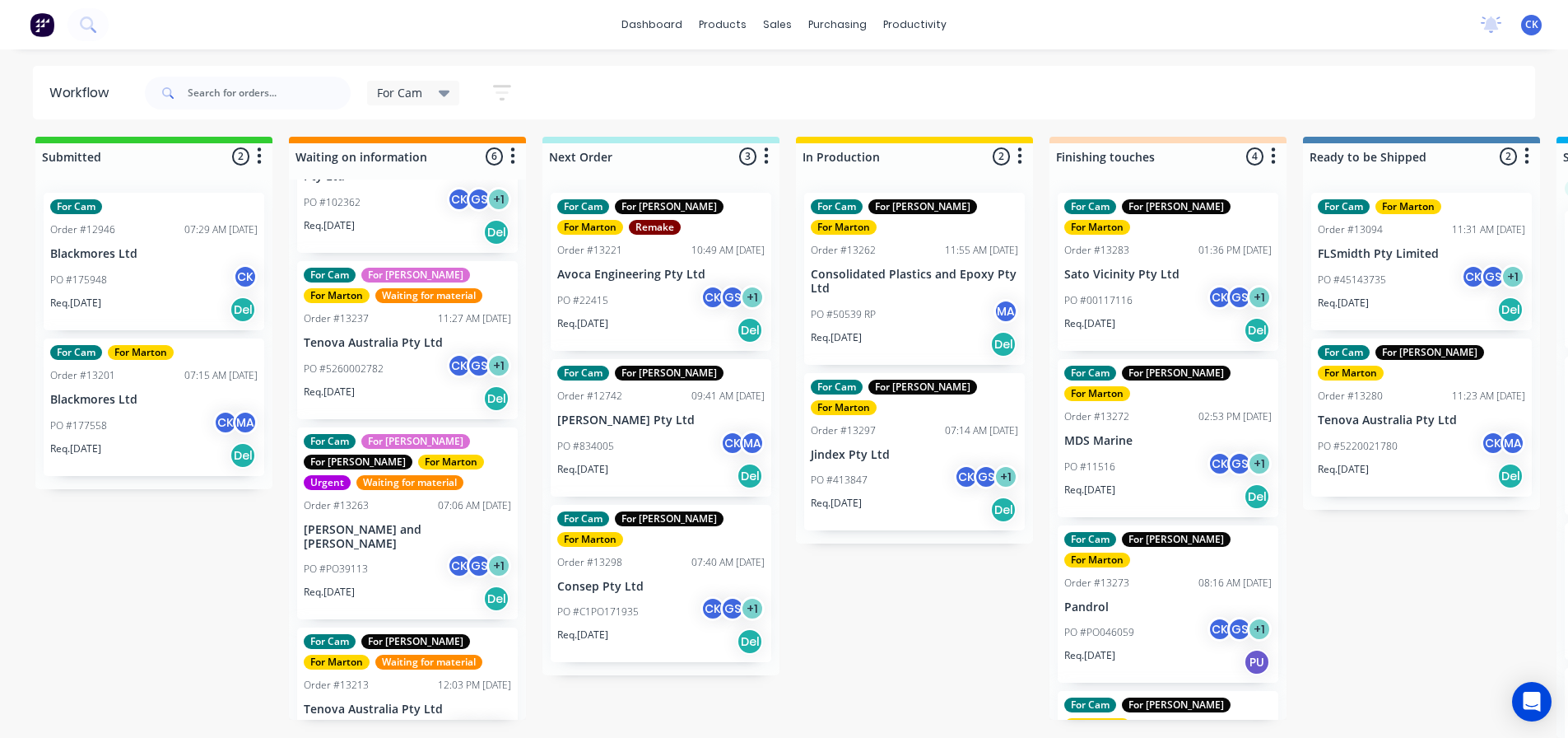
scroll to position [483, 0]
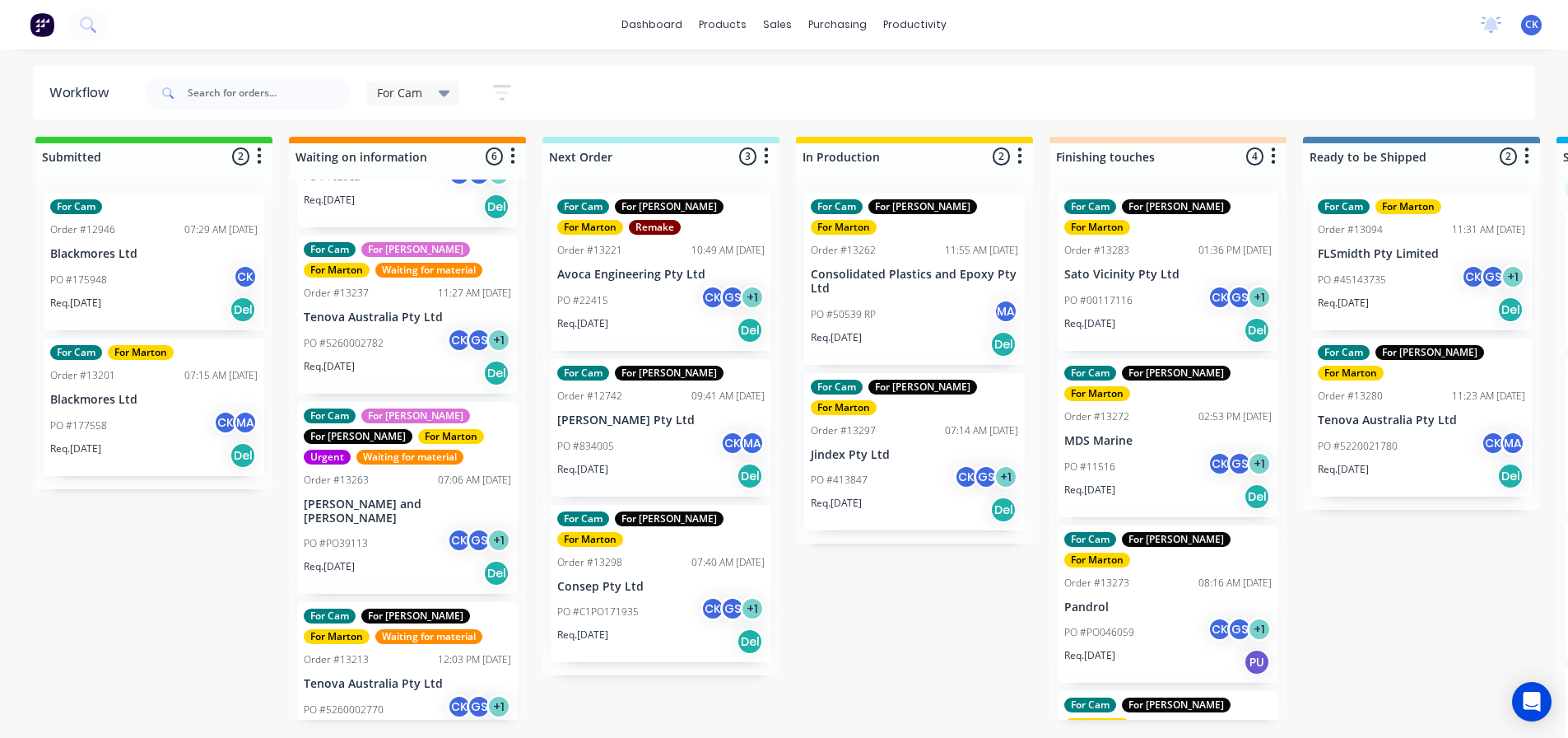
click at [383, 527] on div "PO #PO39113 CK GS + 1" at bounding box center [407, 543] width 208 height 31
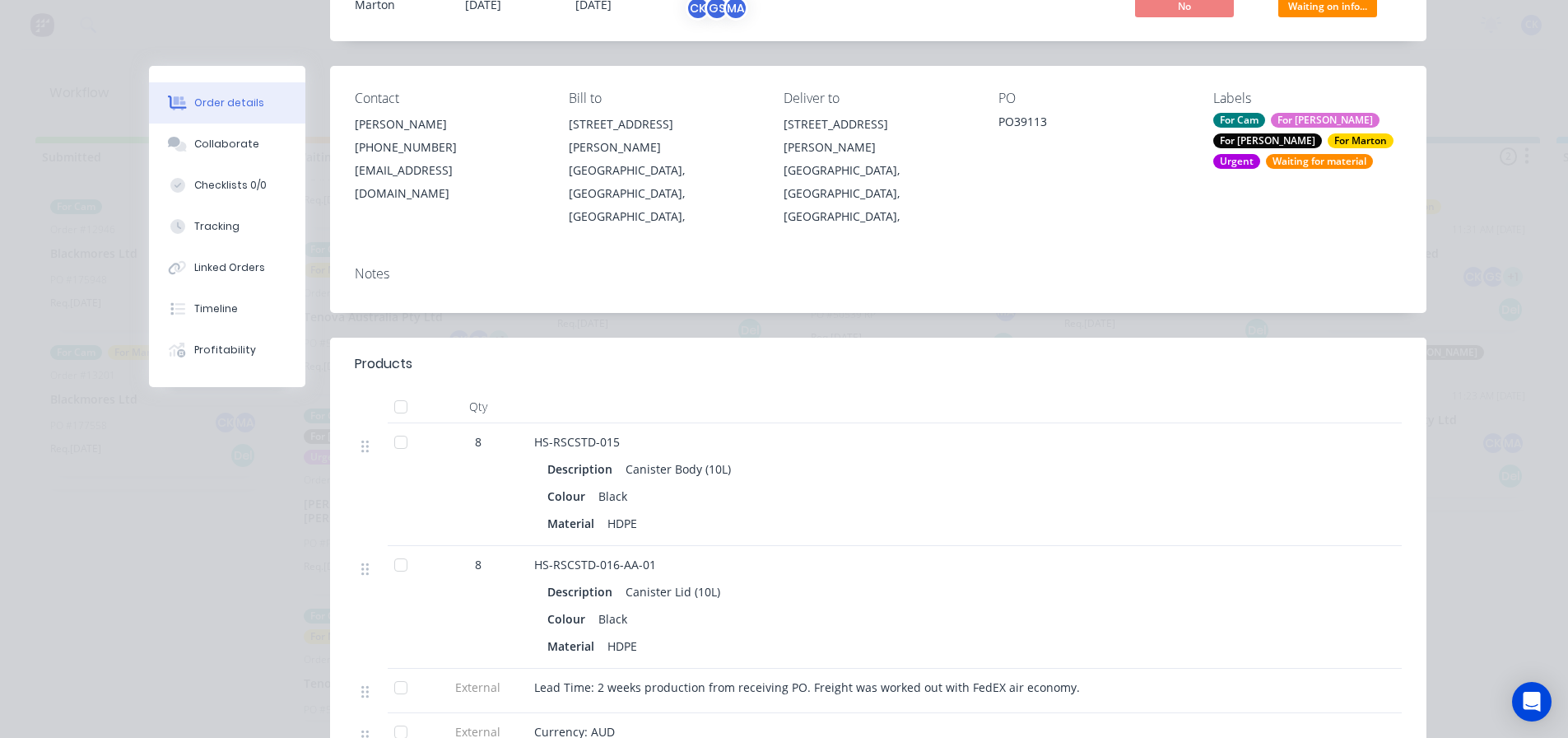
scroll to position [164, 0]
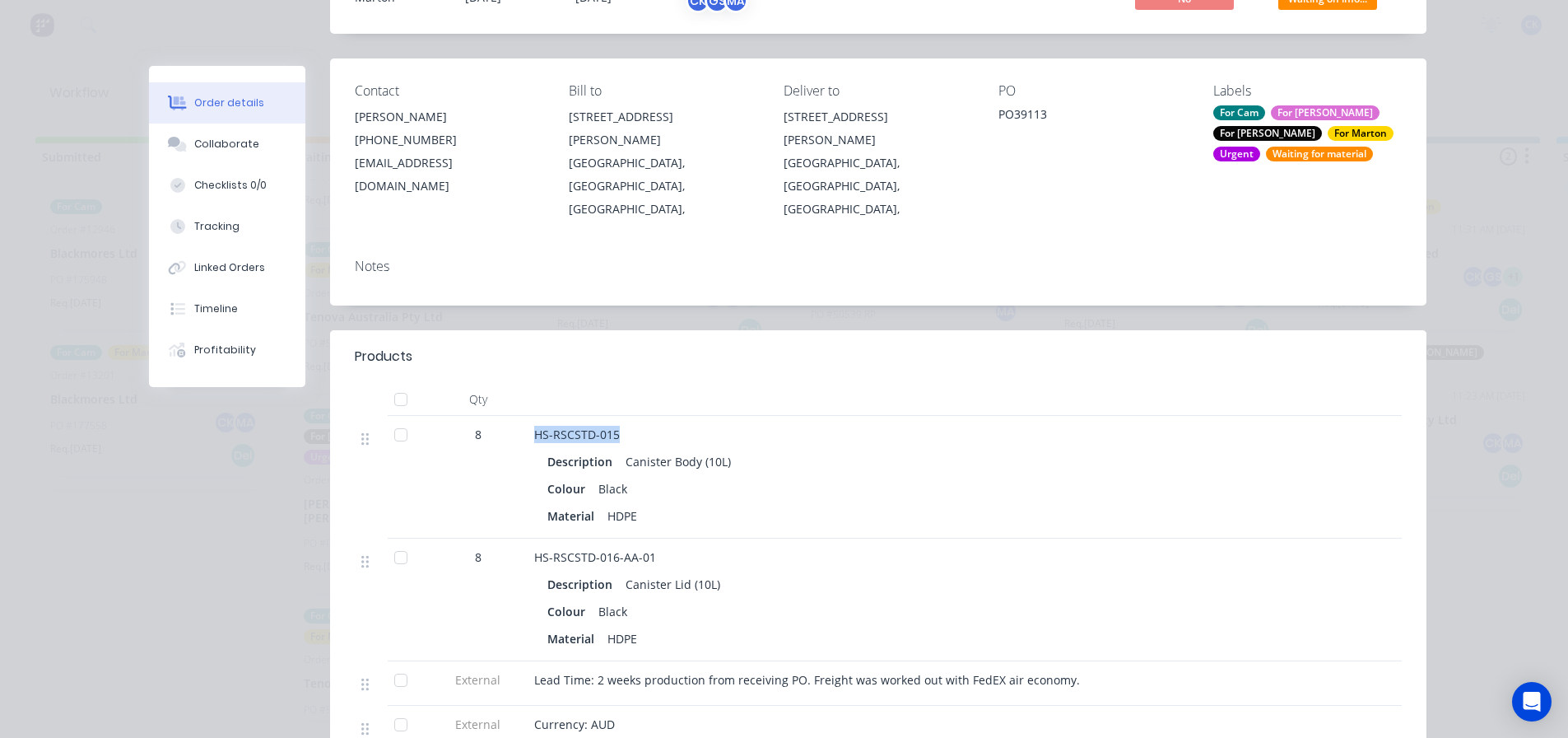
drag, startPoint x: 526, startPoint y: 388, endPoint x: 620, endPoint y: 387, distance: 94.0
click at [620, 416] on div "HS-RSCSTD-015 Description Canister Body (10L) Colour Black Material HDPE" at bounding box center [856, 477] width 658 height 123
click at [620, 426] on div "HS-RSCSTD-015" at bounding box center [857, 434] width 645 height 18
drag, startPoint x: 526, startPoint y: 510, endPoint x: 653, endPoint y: 514, distance: 127.1
click at [653, 538] on div "HS-RSCSTD-016-AA-01 Description Canister Lid (10L) Colour Black Material HDPE" at bounding box center [856, 599] width 658 height 123
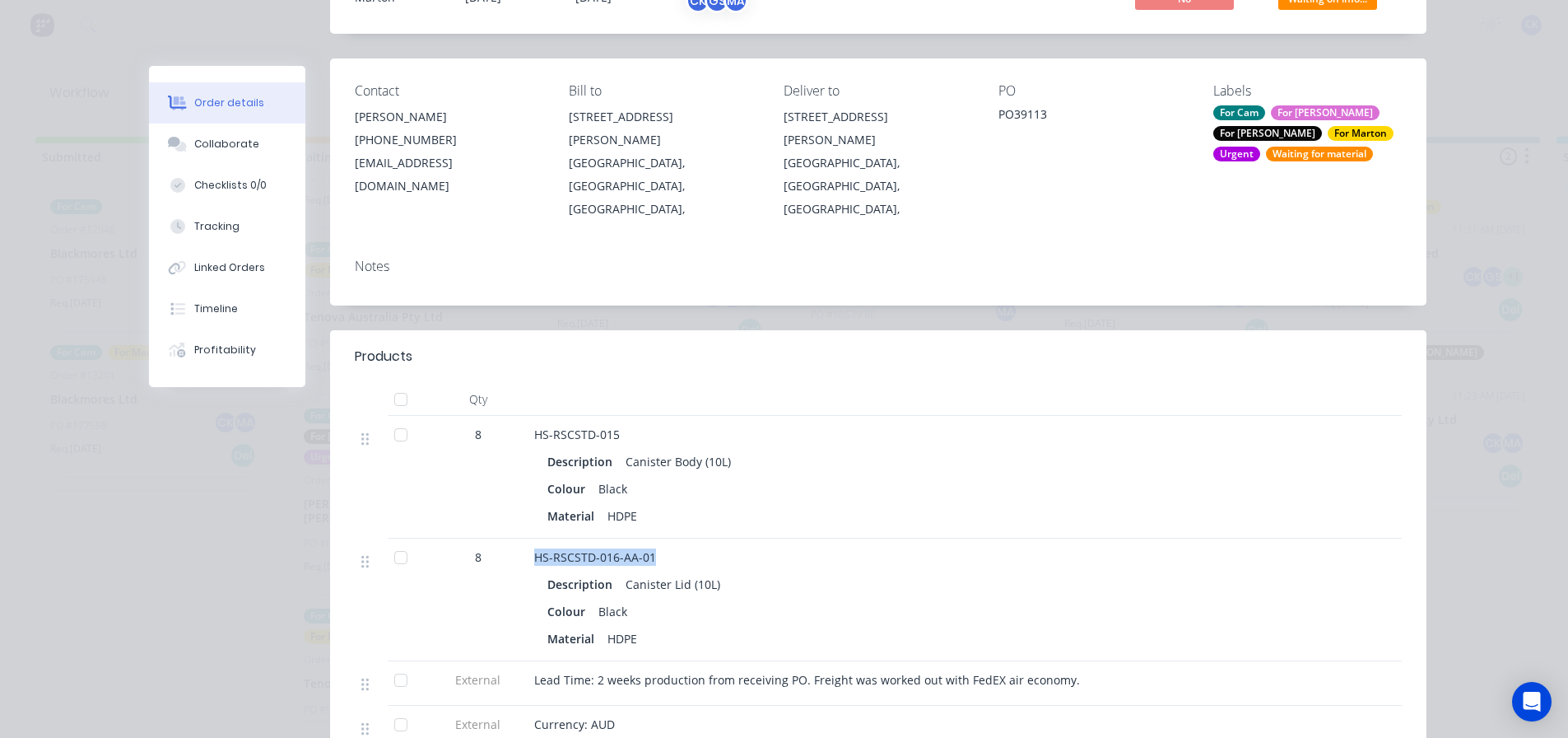
click at [656, 549] on div "HS-RSCSTD-016-AA-01" at bounding box center [857, 557] width 645 height 18
click at [251, 151] on button "Collaborate" at bounding box center [226, 144] width 156 height 42
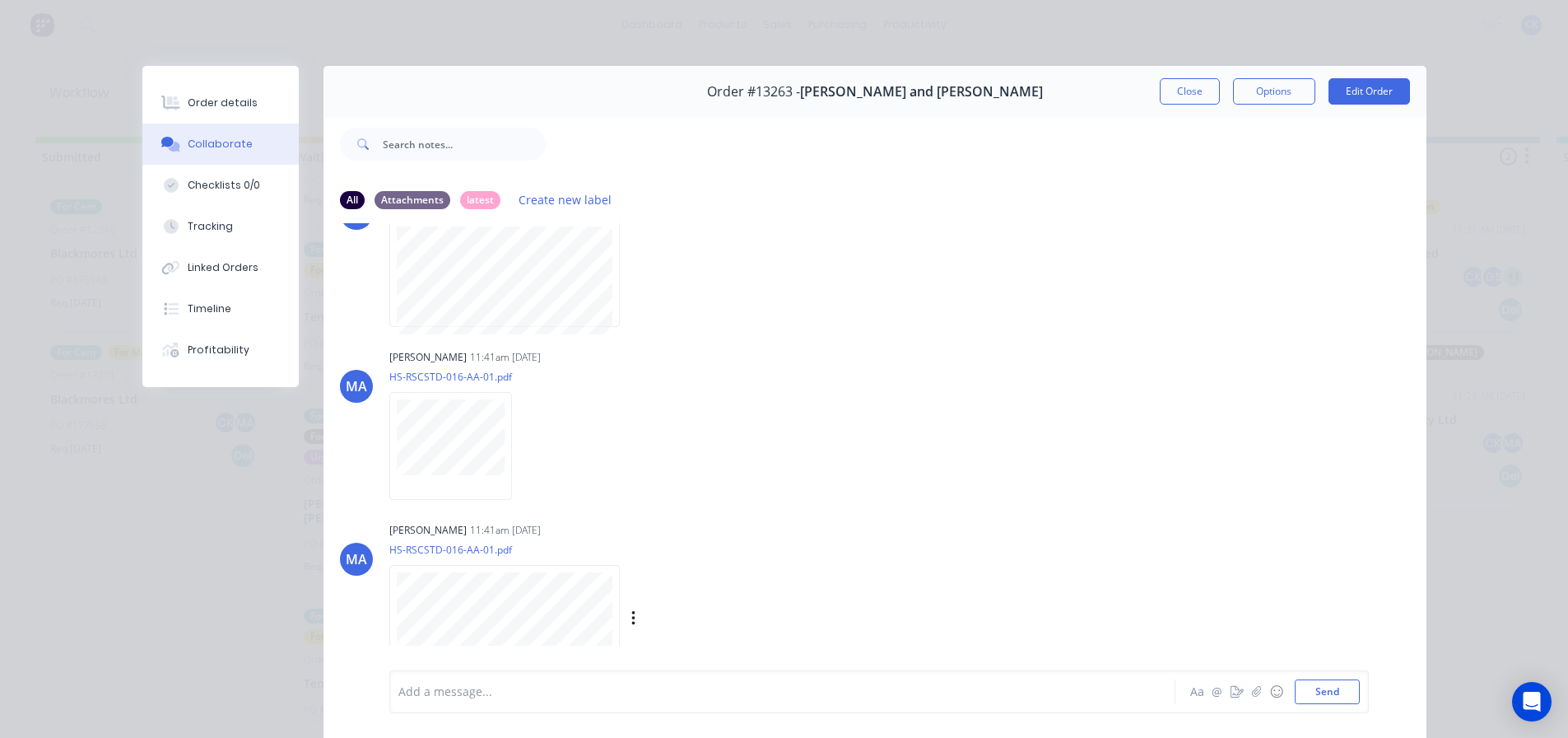
scroll to position [87, 0]
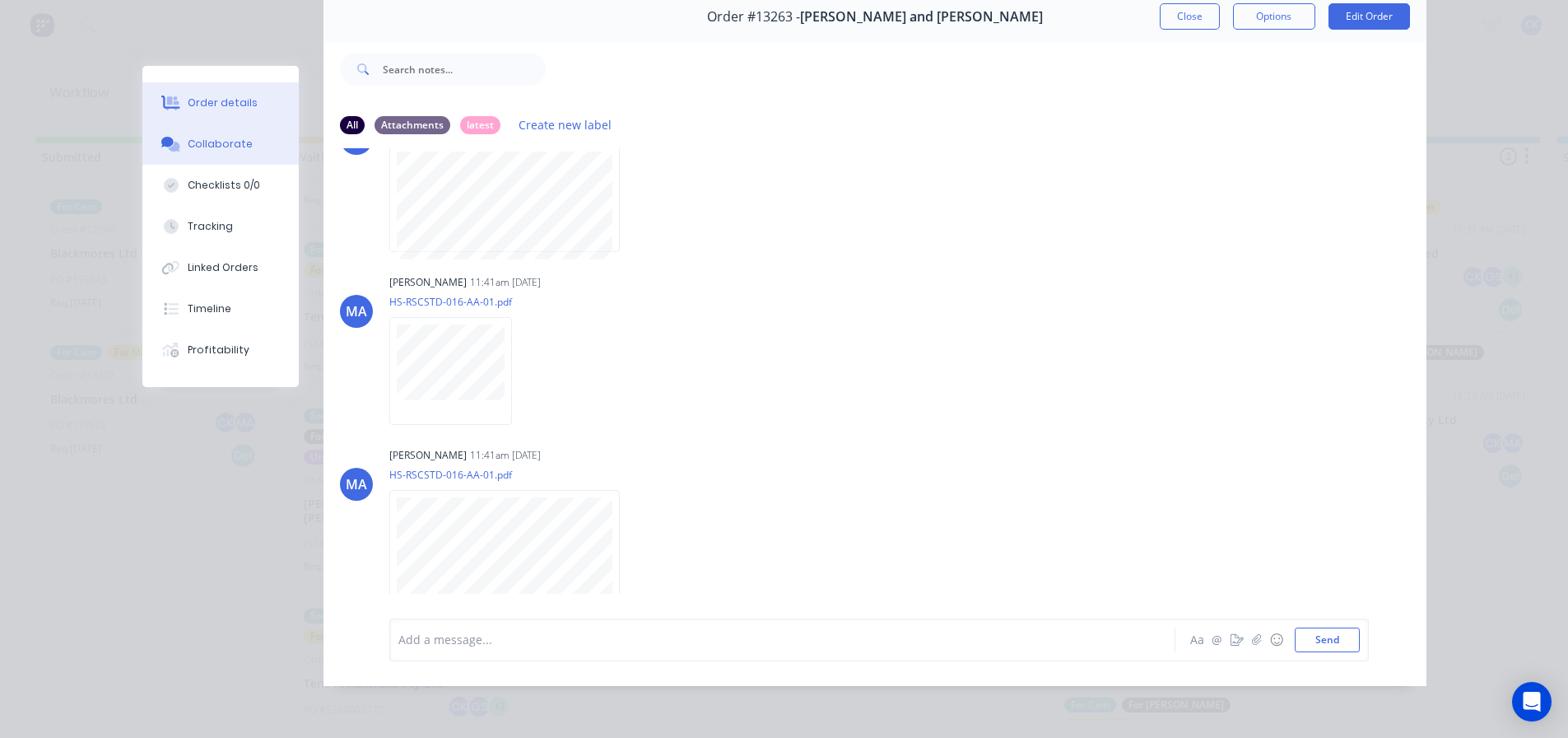
click at [216, 101] on div "Order details" at bounding box center [223, 103] width 70 height 15
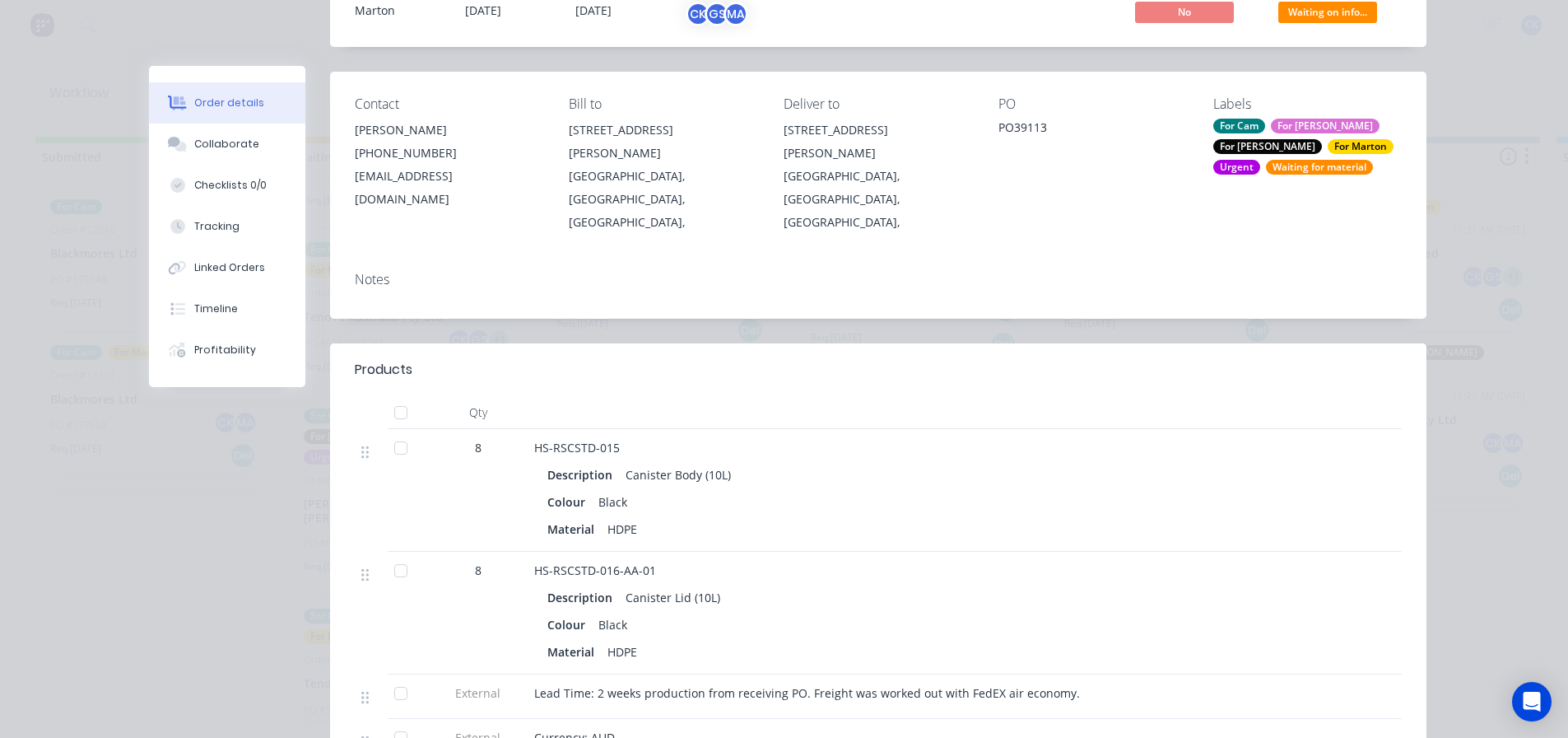
scroll to position [170, 0]
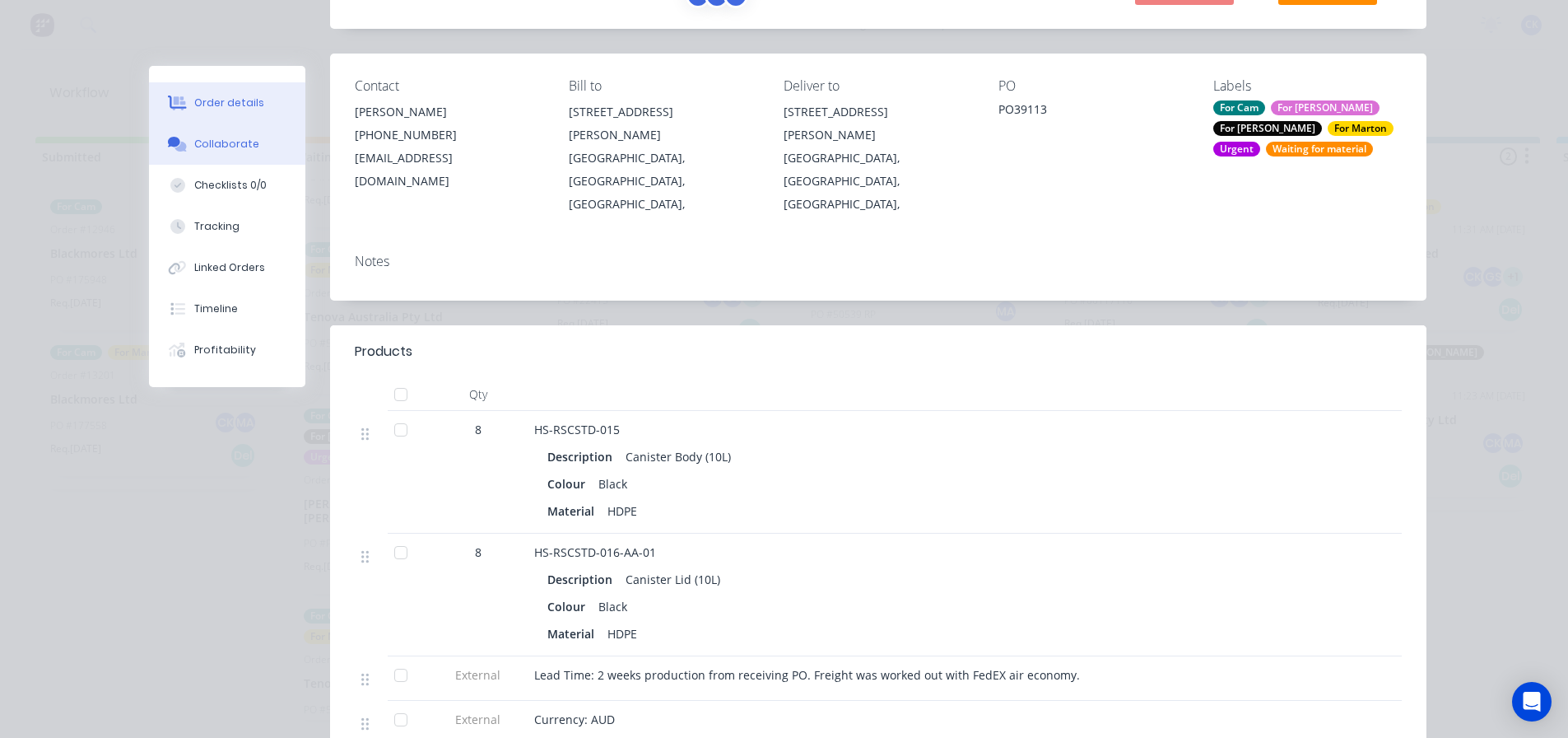
click at [215, 143] on div "Collaborate" at bounding box center [226, 144] width 65 height 15
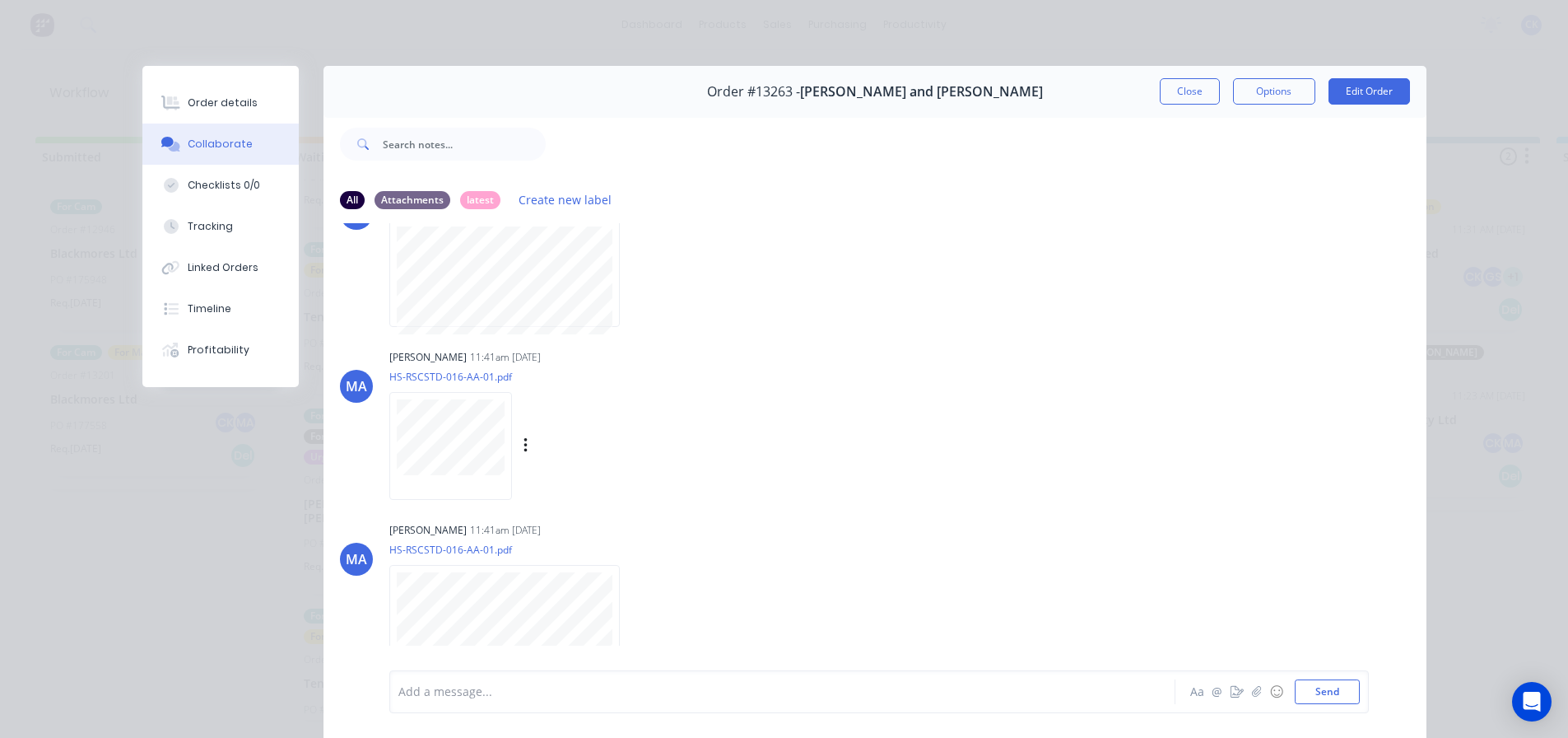
scroll to position [87, 0]
